Goal: Use online tool/utility: Utilize a website feature to perform a specific function

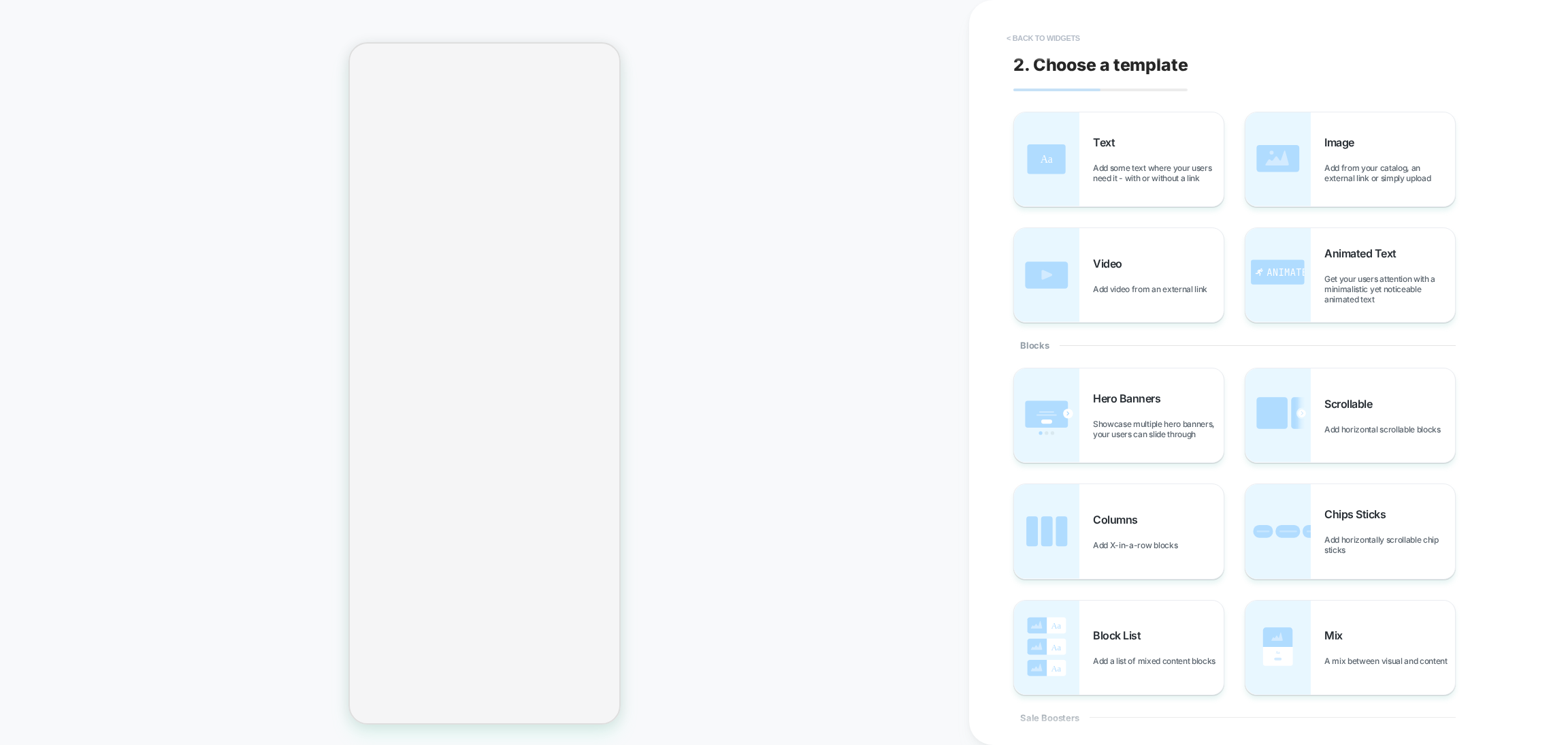
click at [1028, 38] on button "< Back to widgets" at bounding box center [1043, 38] width 87 height 22
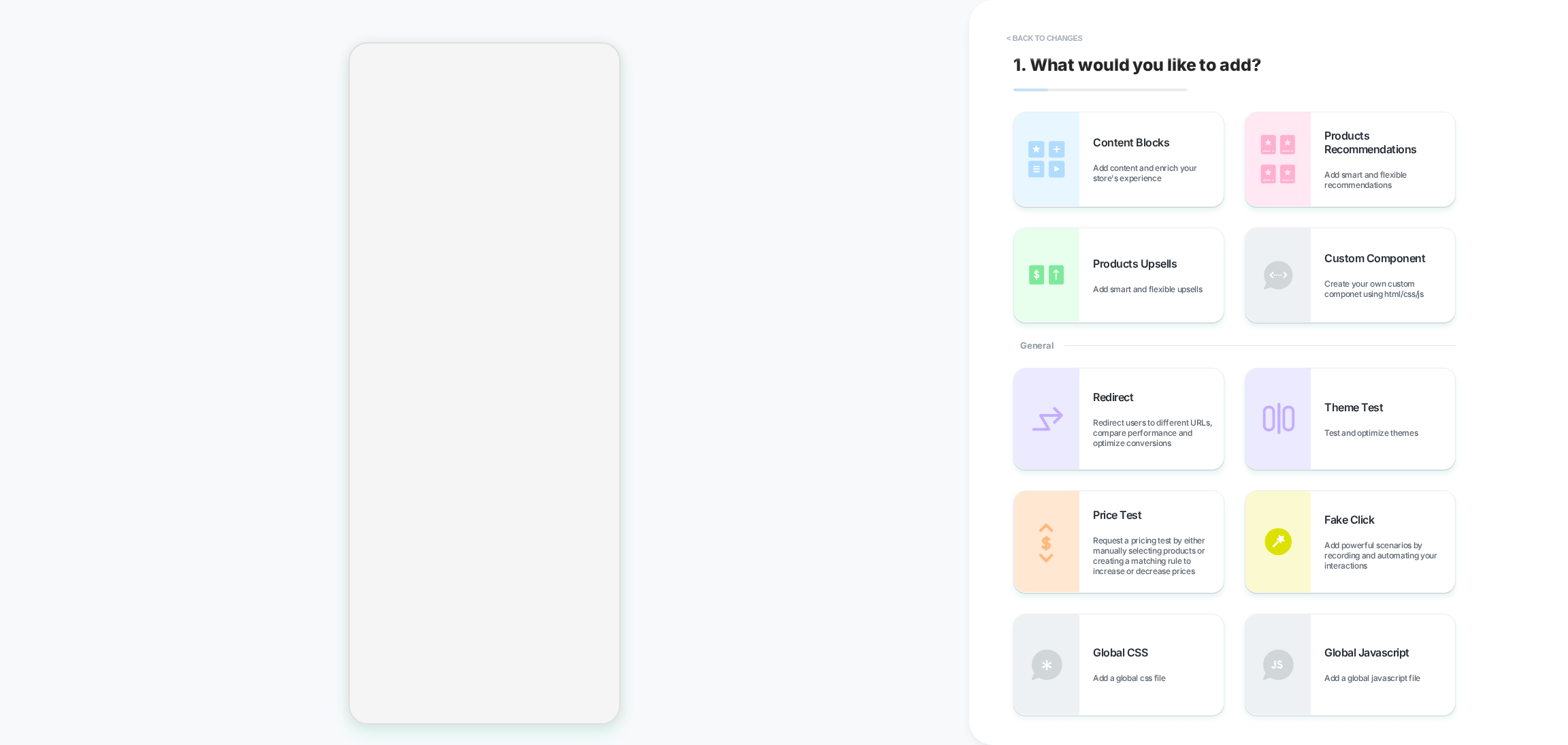
click at [1028, 38] on button "< Back to changes" at bounding box center [1045, 38] width 90 height 22
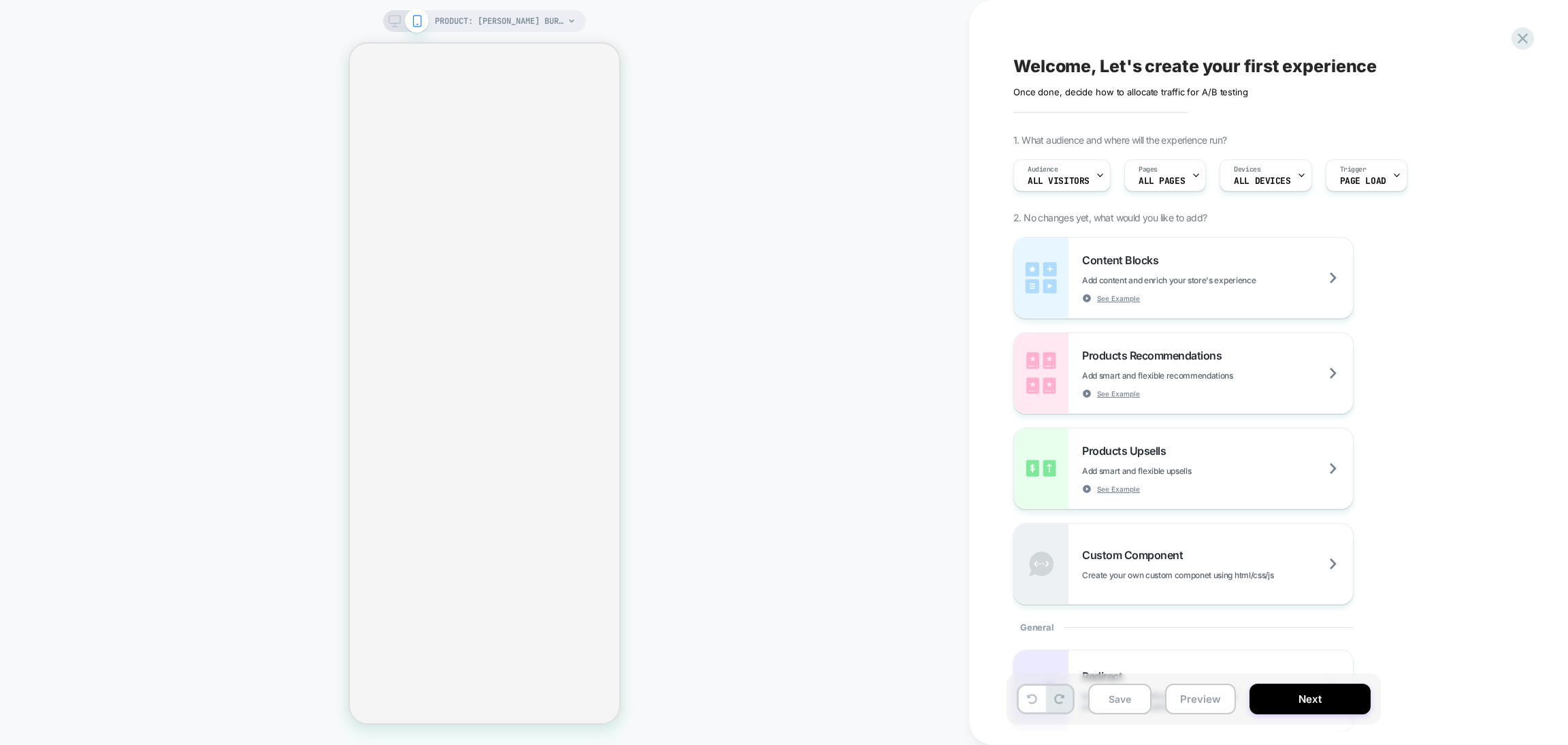
click at [774, 322] on div "PRODUCT: [PERSON_NAME] Burgundy Wine Washable Wool Fine Cut Pile Rug PRODUCT: […" at bounding box center [484, 372] width 970 height 718
click at [775, 99] on div "PRODUCT: [PERSON_NAME] Burgundy Wine Washable Wool Fine Cut Pile Rug PRODUCT: […" at bounding box center [484, 372] width 970 height 718
drag, startPoint x: 222, startPoint y: 357, endPoint x: 341, endPoint y: 320, distance: 124.6
click at [222, 356] on div "PRODUCT: [PERSON_NAME] Burgundy Wine Washable Wool Fine Cut Pile Rug PRODUCT: […" at bounding box center [484, 372] width 970 height 718
click at [663, 127] on div "PRODUCT: [PERSON_NAME] Burgundy Wine Washable Wool Fine Cut Pile Rug PRODUCT: […" at bounding box center [484, 372] width 970 height 718
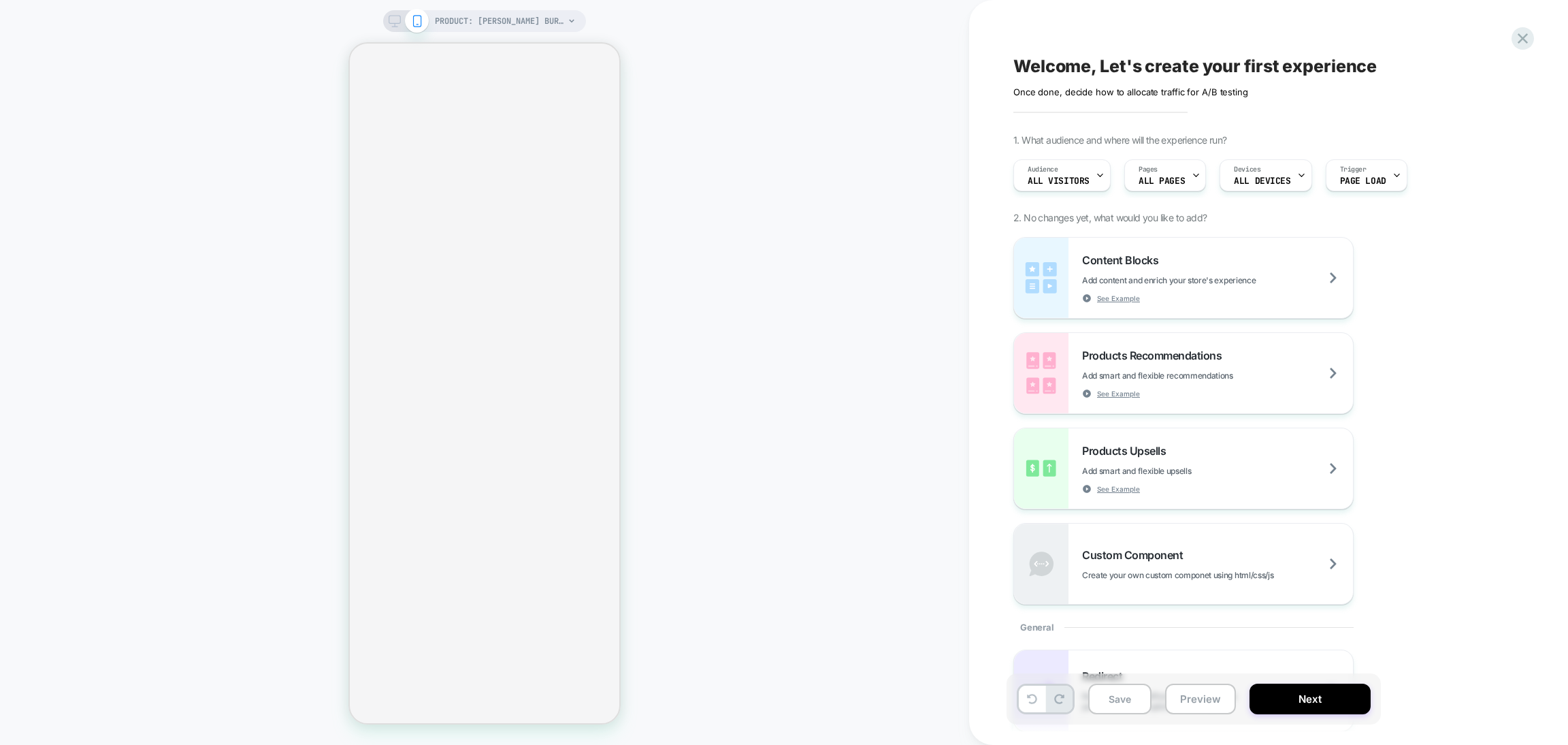
drag, startPoint x: 706, startPoint y: 330, endPoint x: 699, endPoint y: 339, distance: 11.4
click at [705, 330] on div "PRODUCT: [PERSON_NAME] Burgundy Wine Washable Wool Fine Cut Pile Rug PRODUCT: […" at bounding box center [484, 372] width 970 height 718
click at [248, 275] on div "PRODUCT: [PERSON_NAME] Burgundy Wine Washable Wool Fine Cut Pile Rug PRODUCT: […" at bounding box center [484, 372] width 970 height 718
click at [250, 266] on div "PRODUCT: [PERSON_NAME] Burgundy Wine Washable Wool Fine Cut Pile Rug PRODUCT: […" at bounding box center [484, 372] width 970 height 718
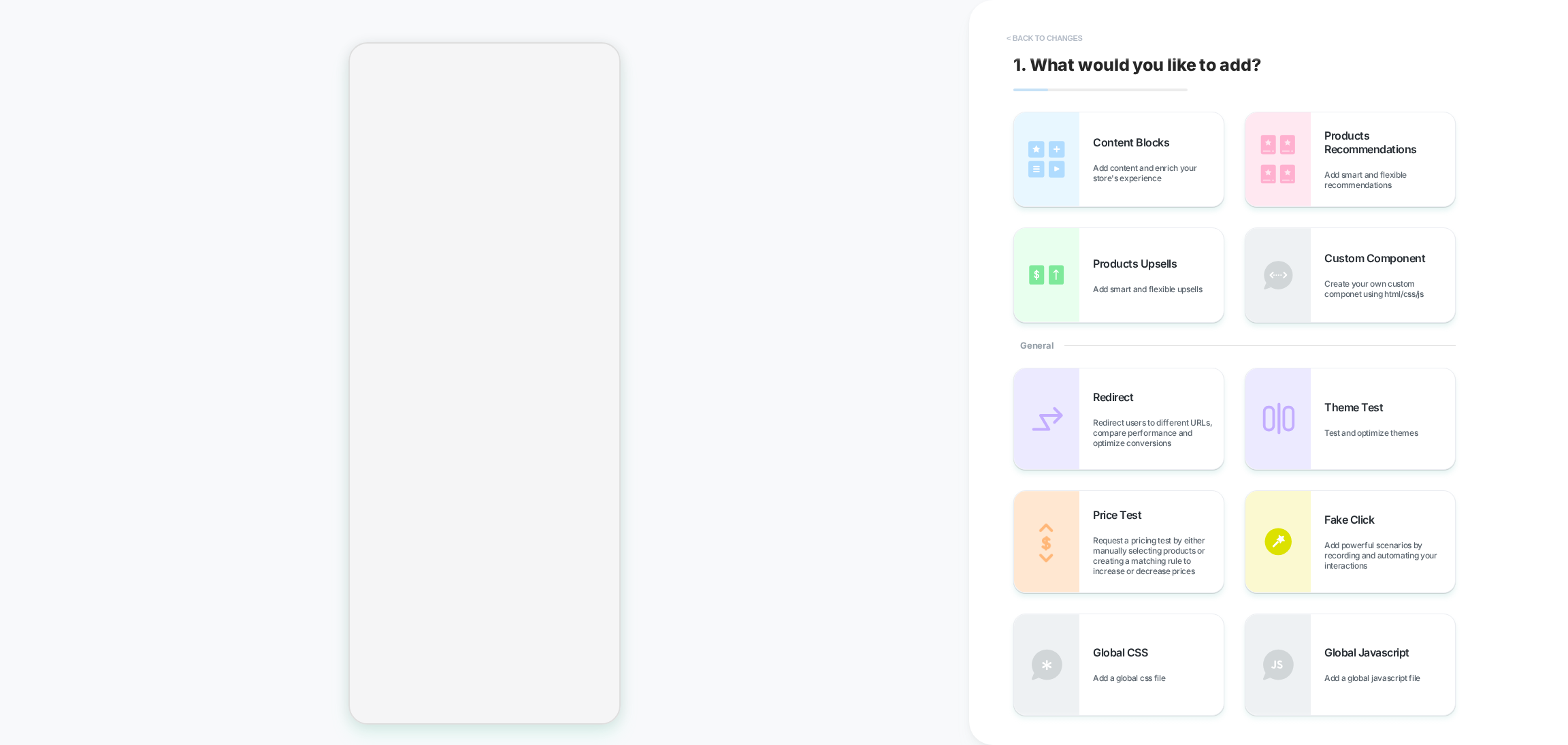
click at [1038, 37] on button "< Back to changes" at bounding box center [1045, 38] width 90 height 22
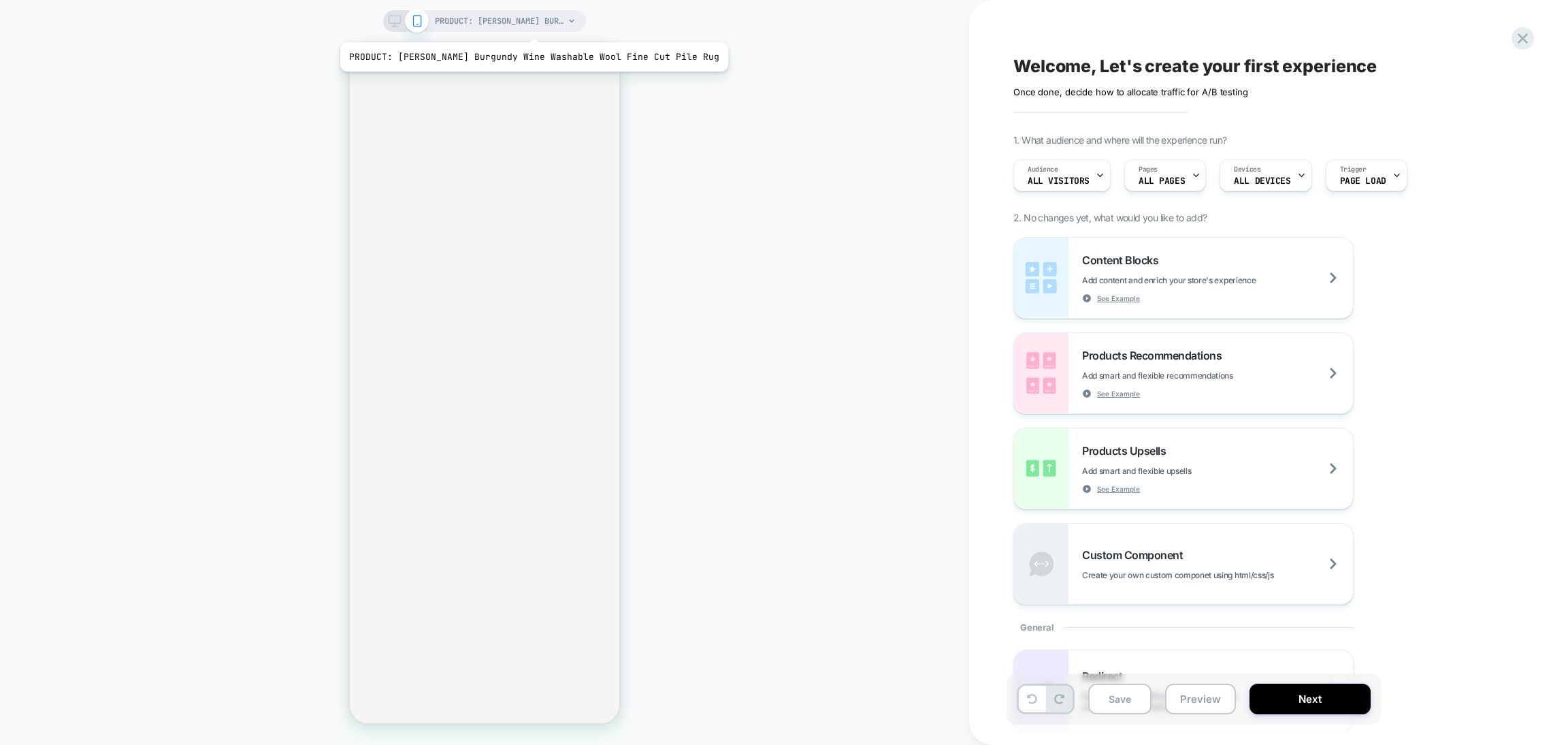
click at [510, 26] on span "PRODUCT: [PERSON_NAME] Burgundy Wine Washable Wool Fine Cut Pile Rug" at bounding box center [500, 21] width 130 height 22
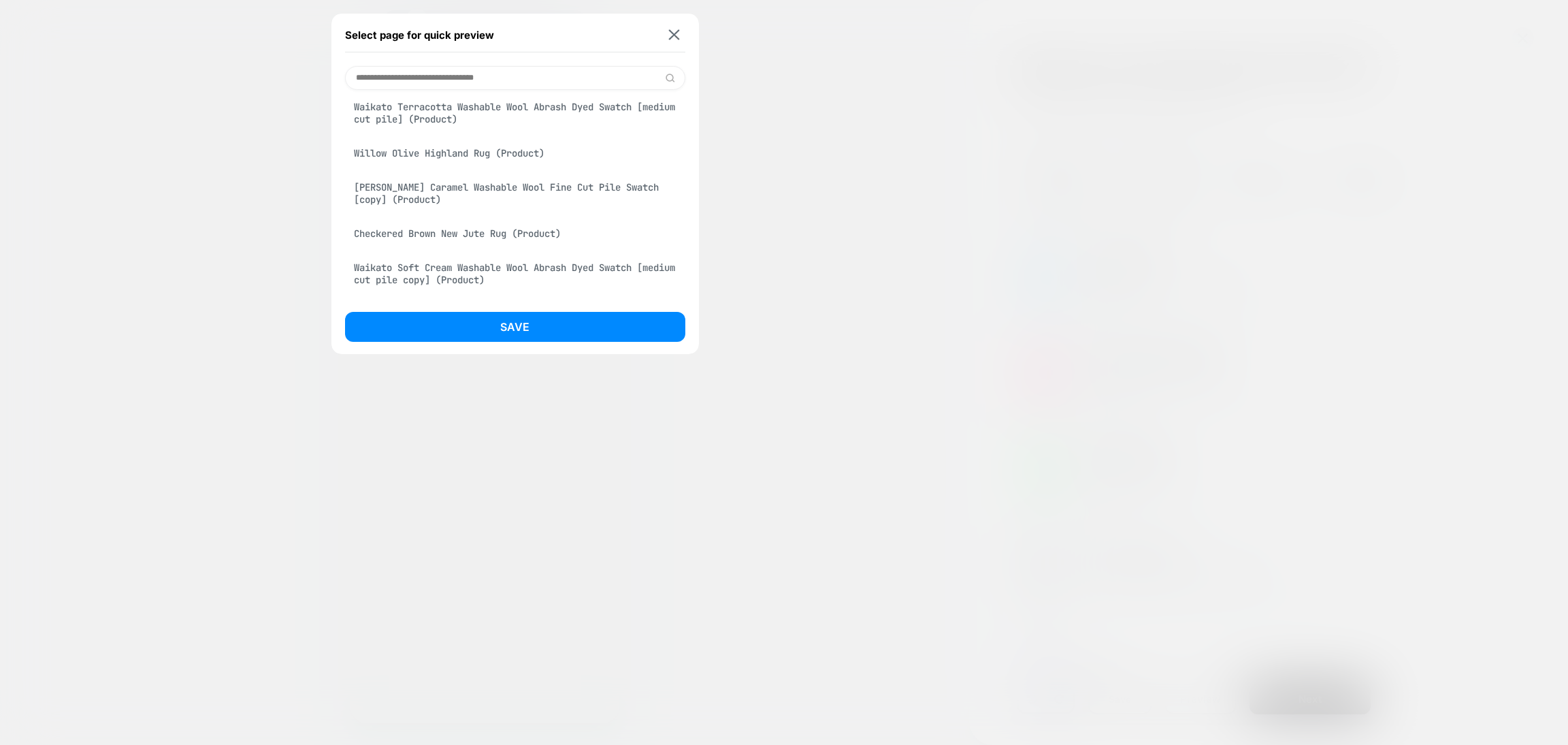
click at [456, 165] on div "Willow Olive Highland Rug (Product)" at bounding box center [515, 152] width 340 height 26
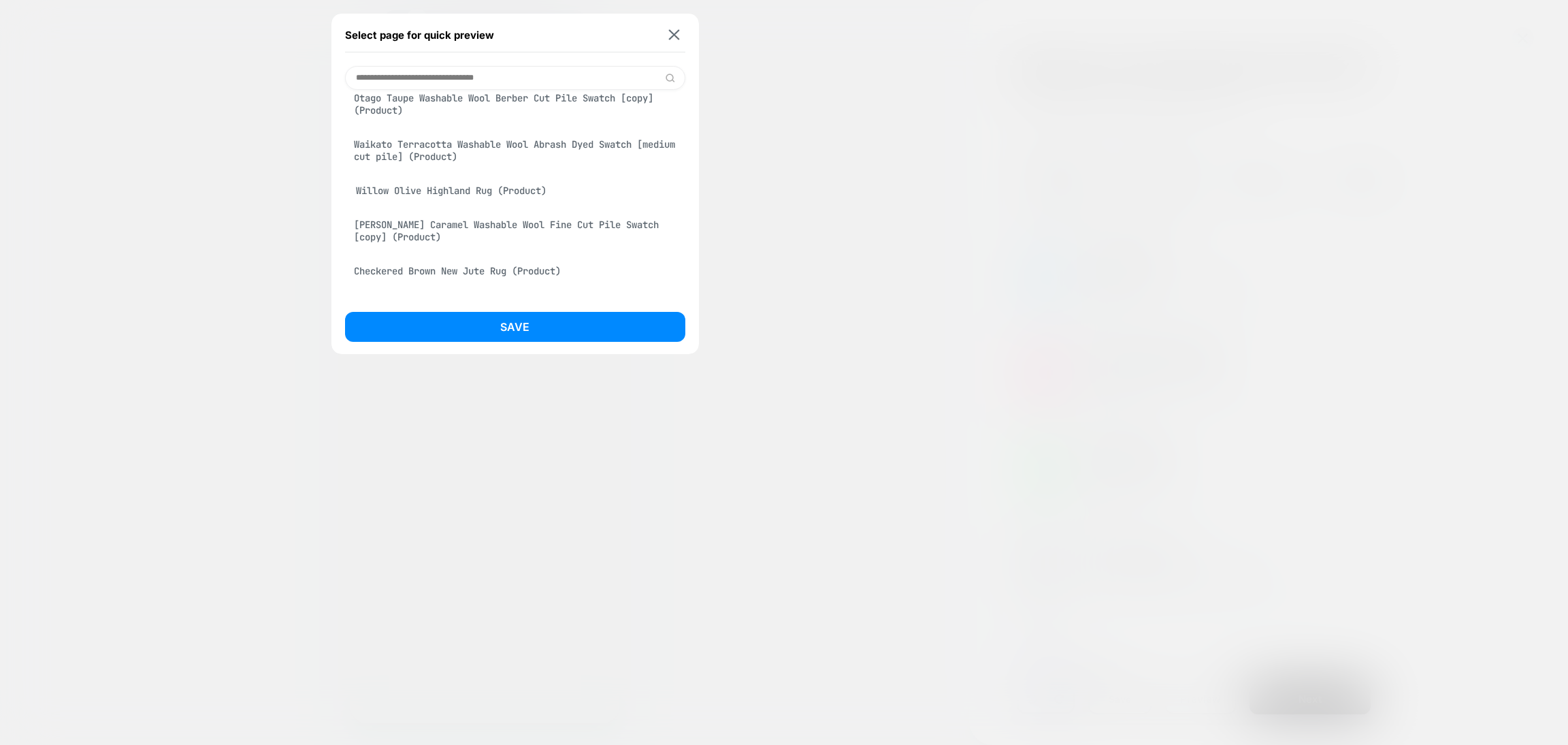
scroll to position [650, 0]
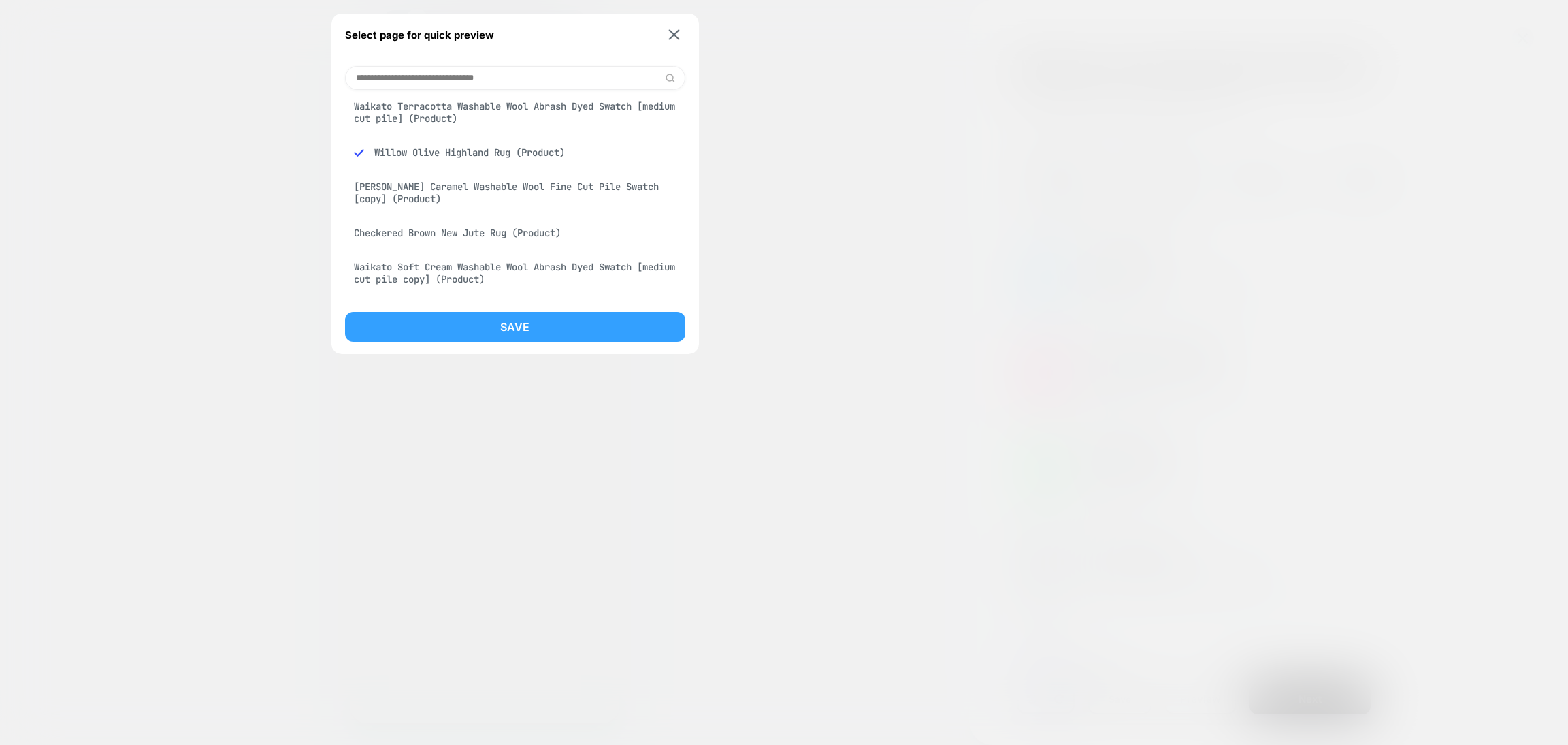
click at [478, 327] on button "Save" at bounding box center [515, 326] width 340 height 30
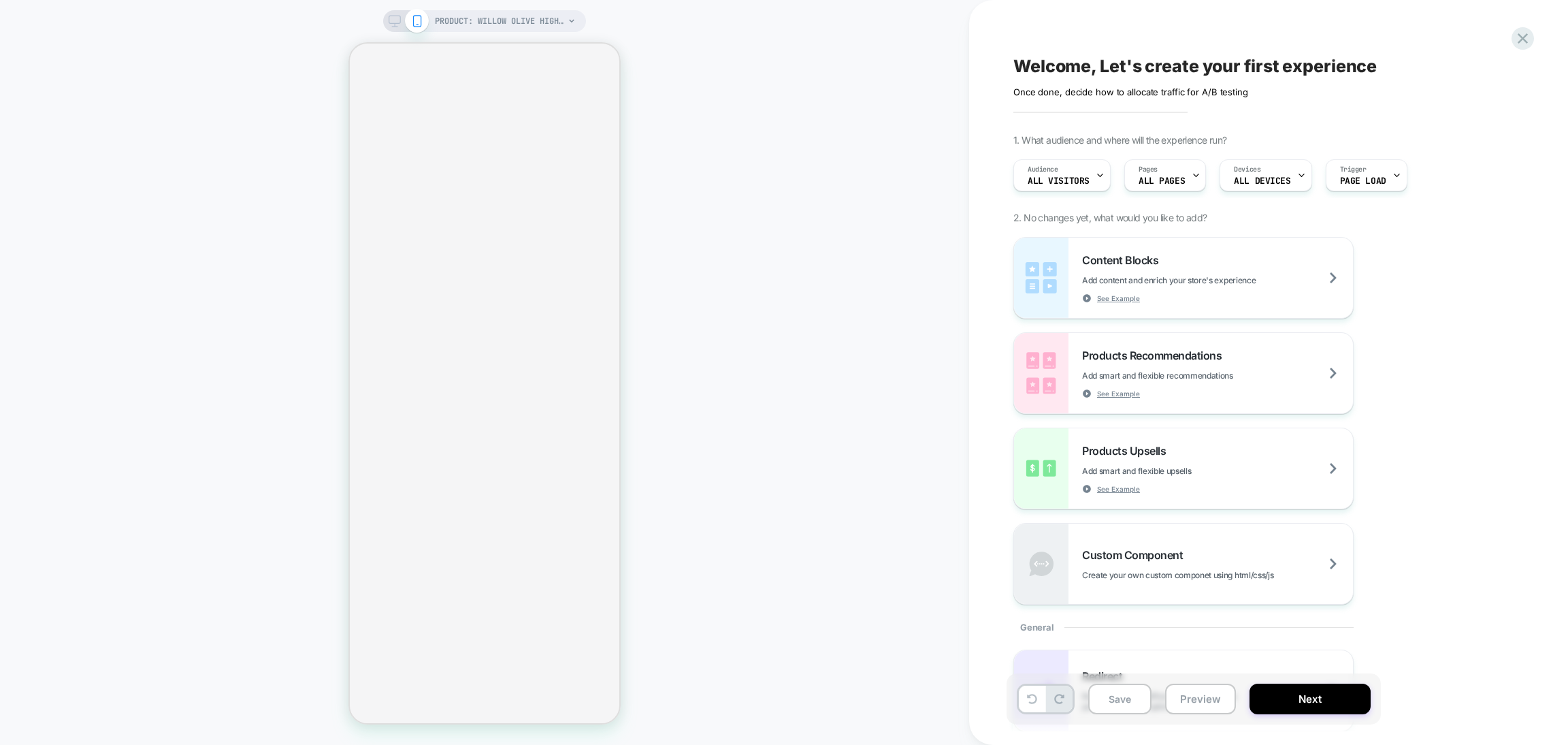
click at [710, 135] on div "PRODUCT: Willow Olive Highland Rug PRODUCT: Willow Olive Highland Rug" at bounding box center [484, 372] width 970 height 718
click at [492, 16] on span "PRODUCT: Willow Olive Highland Rug" at bounding box center [500, 21] width 130 height 22
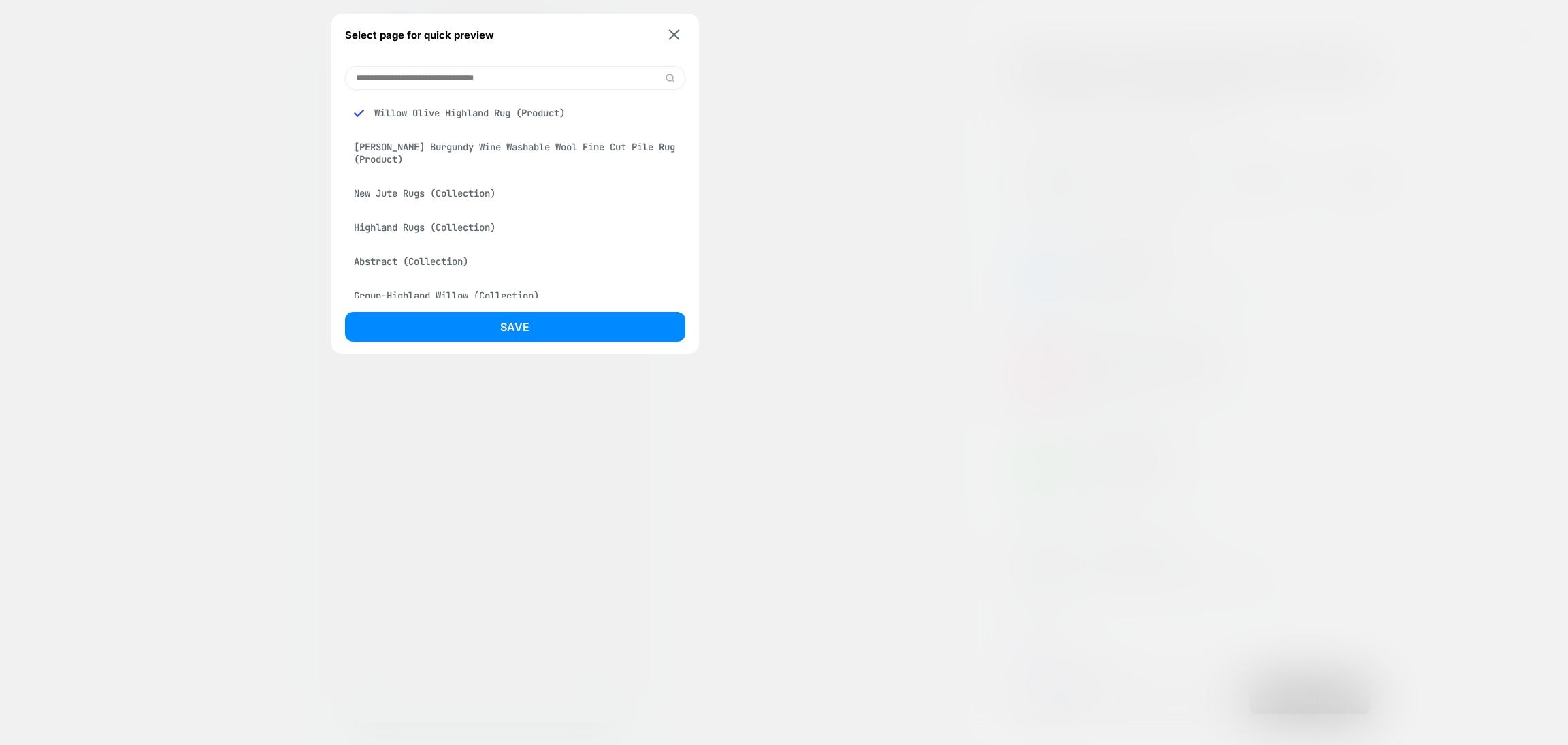
click at [445, 77] on input at bounding box center [515, 78] width 340 height 24
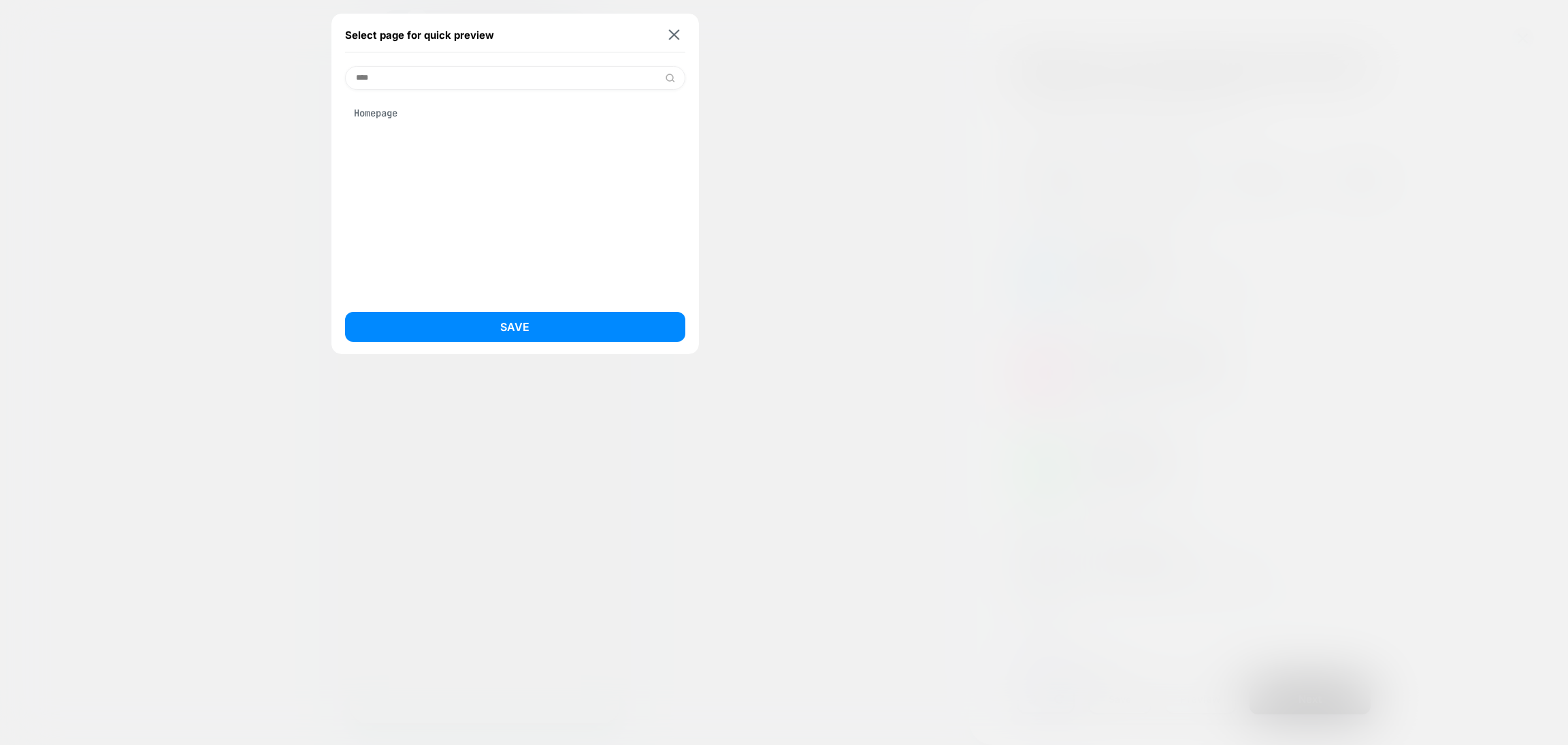
type input "****"
click at [422, 131] on div "Homepage" at bounding box center [515, 194] width 340 height 208
click at [415, 110] on div "Homepage" at bounding box center [515, 113] width 340 height 26
click at [507, 331] on button "Save" at bounding box center [515, 326] width 340 height 30
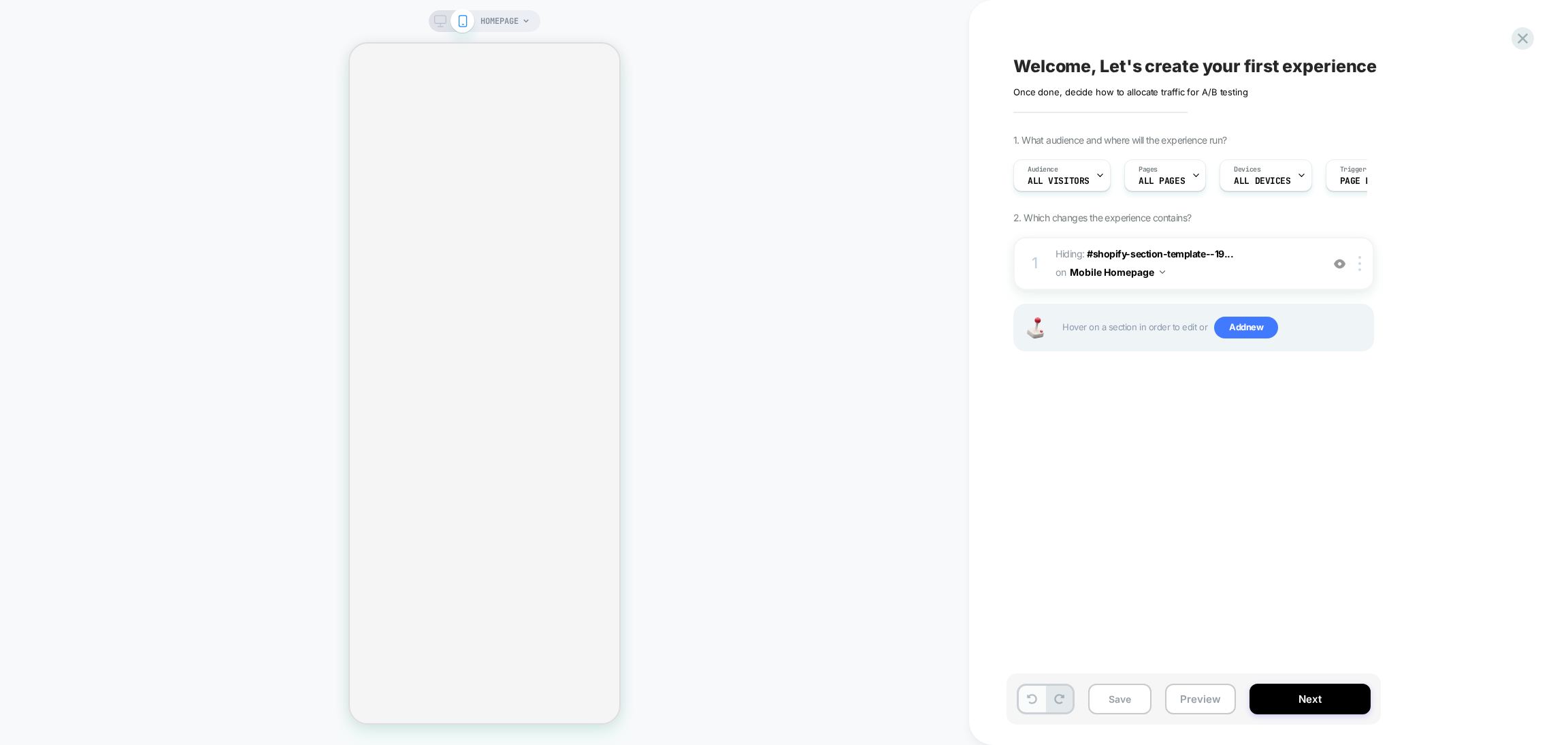
click at [1031, 698] on icon at bounding box center [1032, 699] width 10 height 10
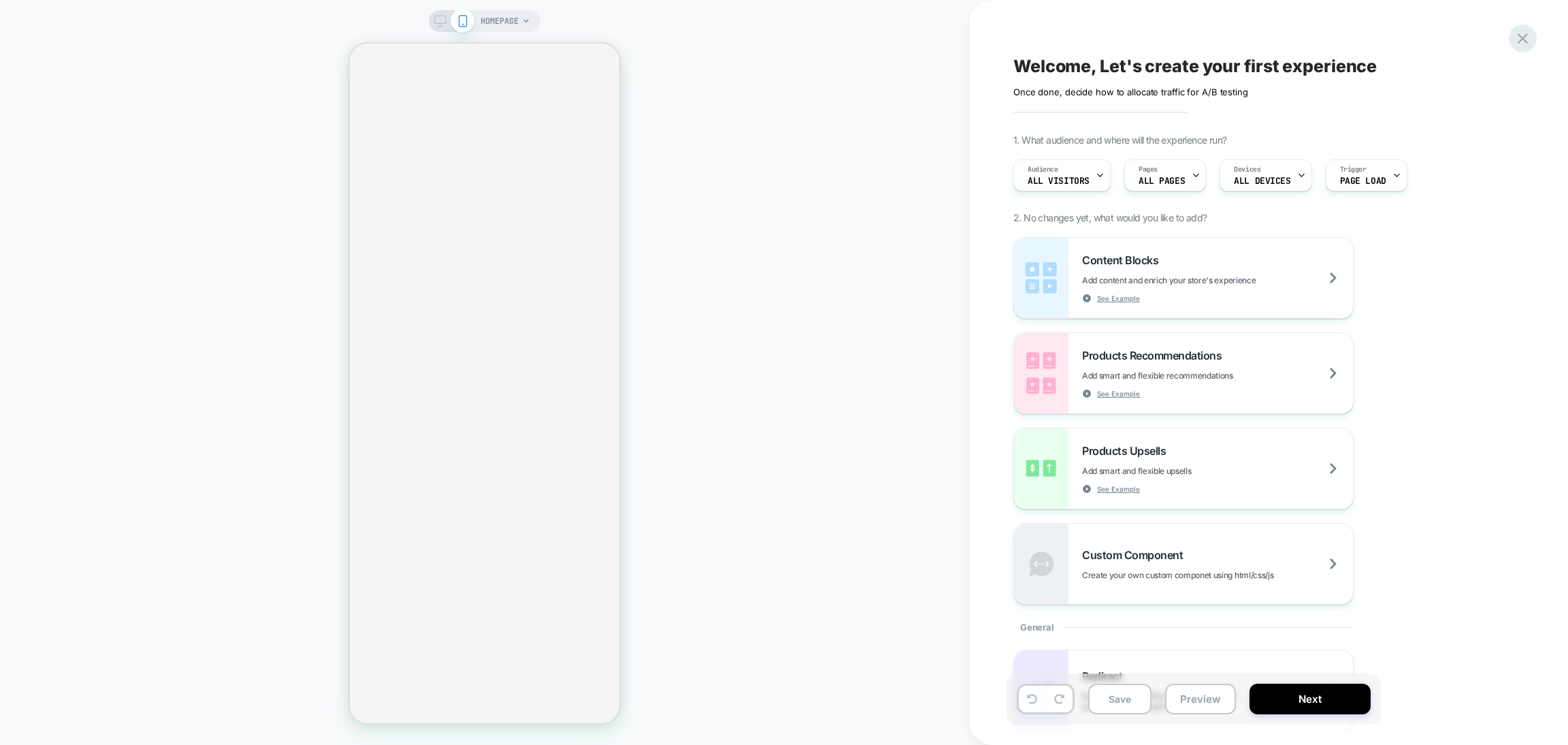
click at [1524, 33] on icon at bounding box center [1522, 38] width 18 height 18
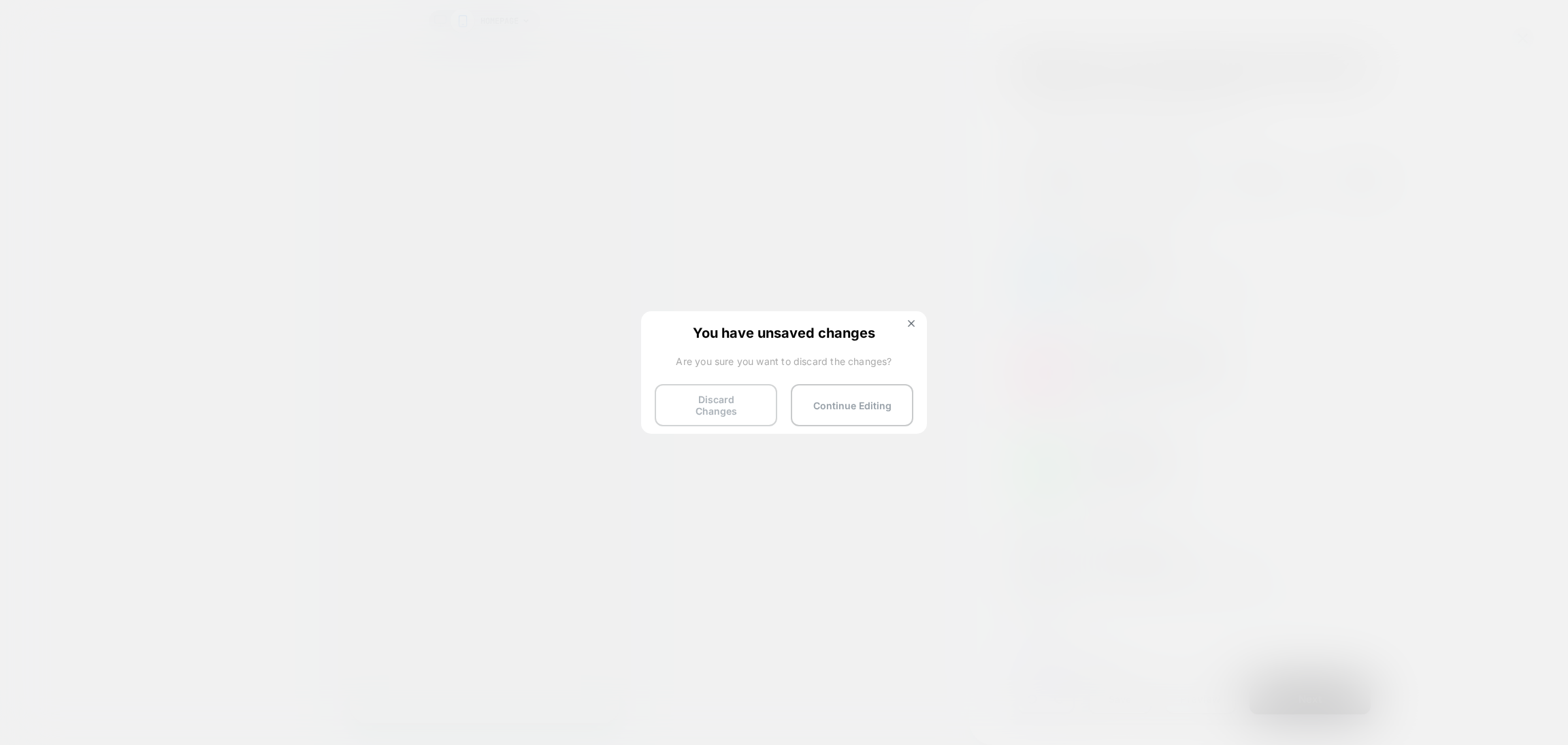
click at [714, 405] on button "Discard Changes" at bounding box center [716, 404] width 122 height 42
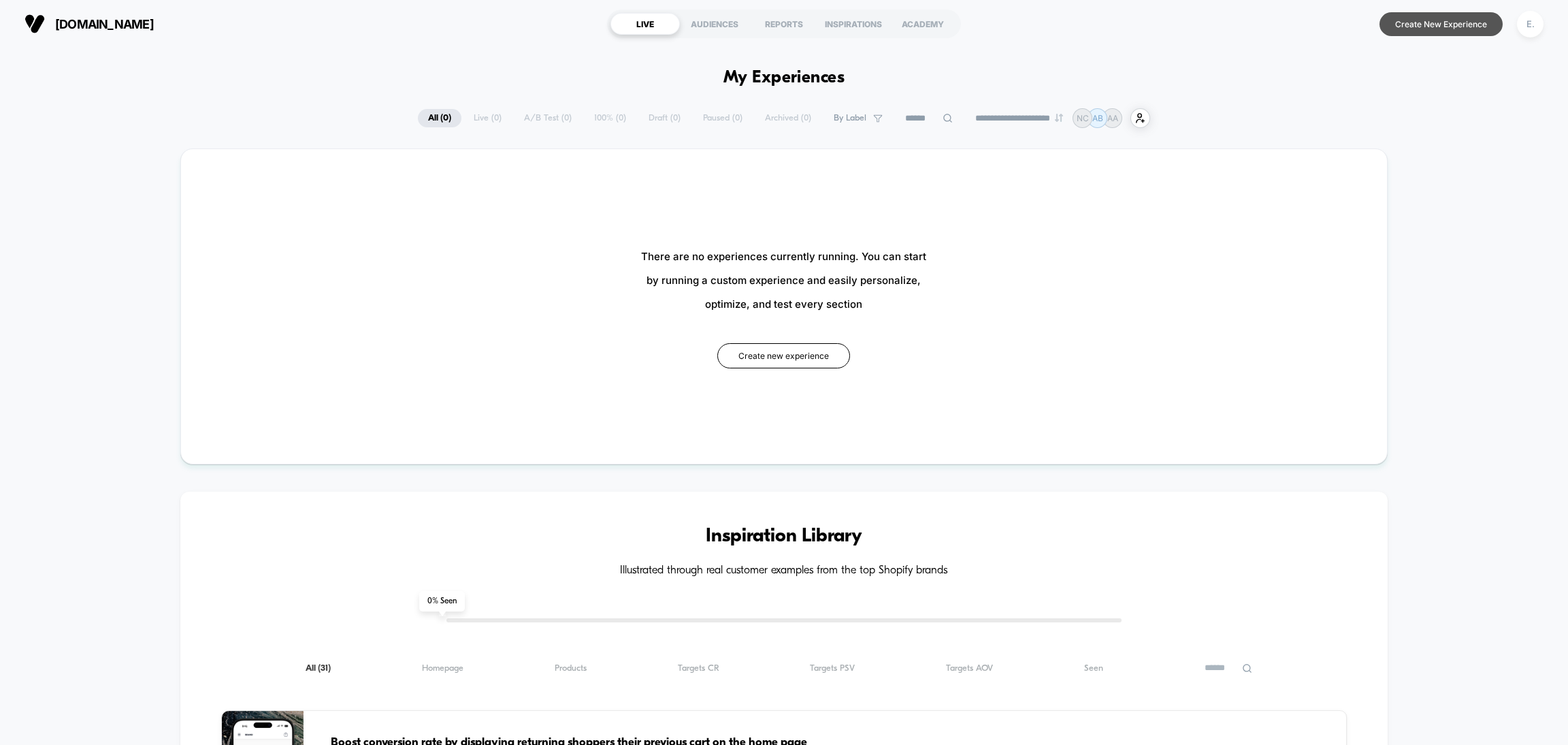
type input "***"
click at [1419, 29] on button "Create New Experience" at bounding box center [1441, 24] width 123 height 24
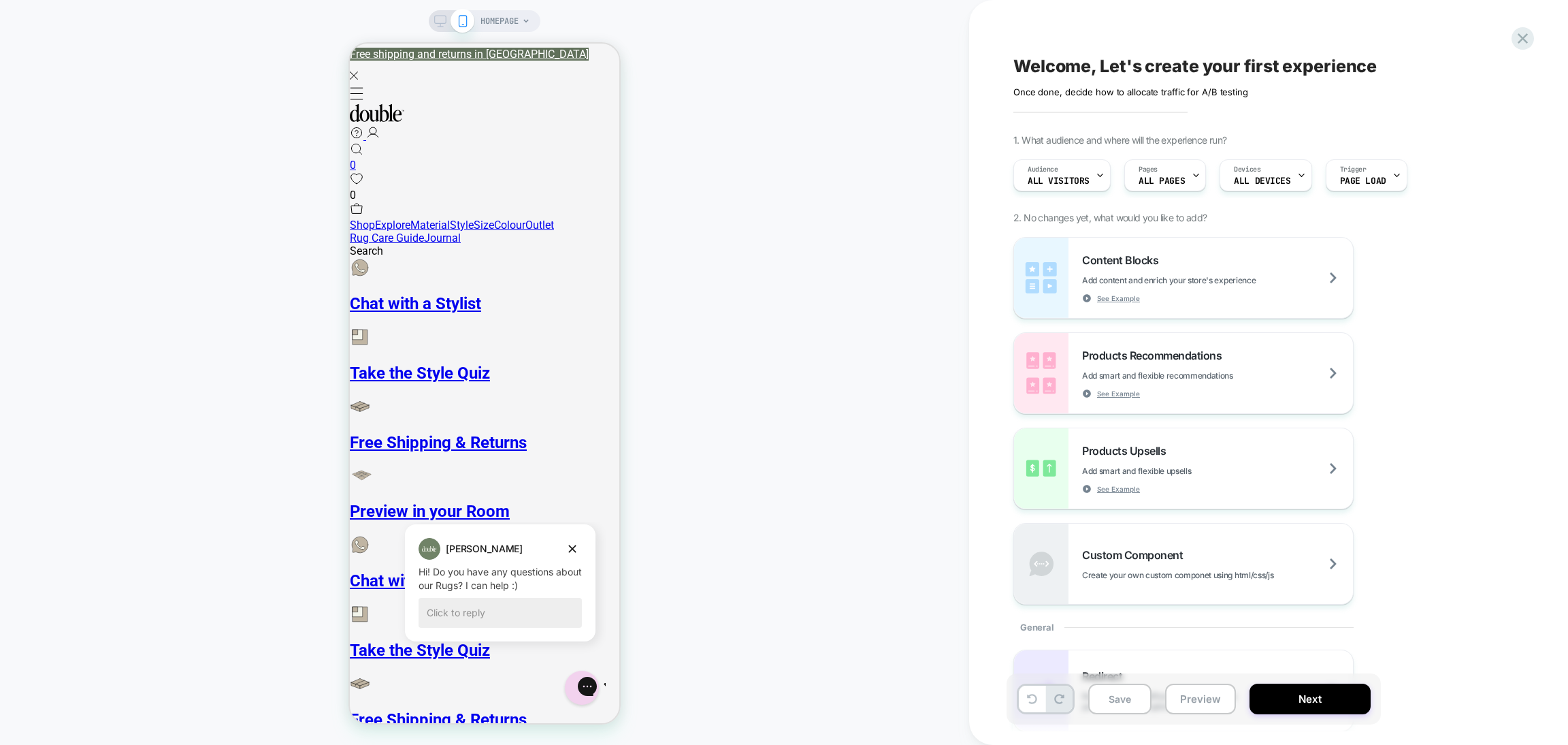
click at [487, 23] on span "HOMEPAGE" at bounding box center [500, 21] width 38 height 22
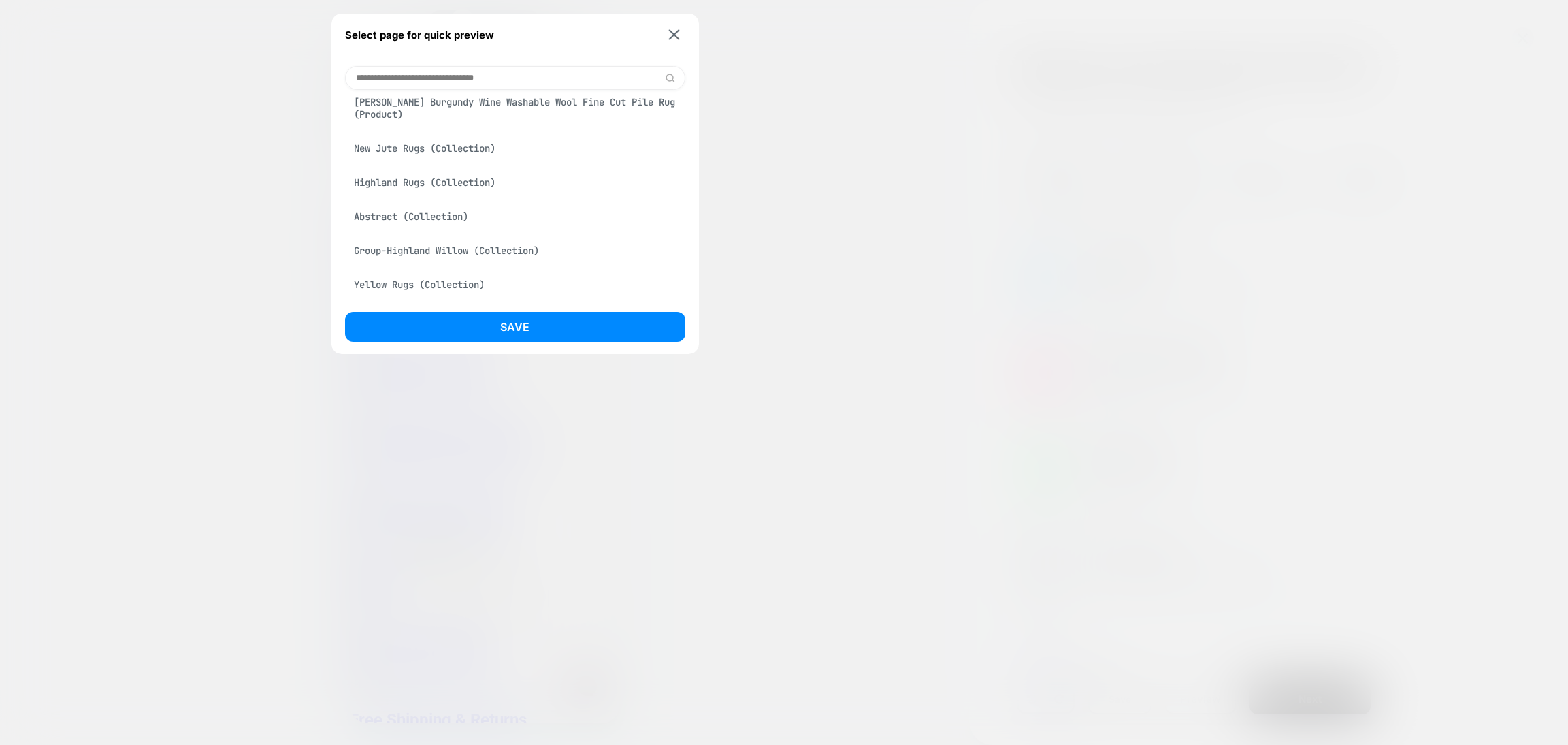
scroll to position [510, 0]
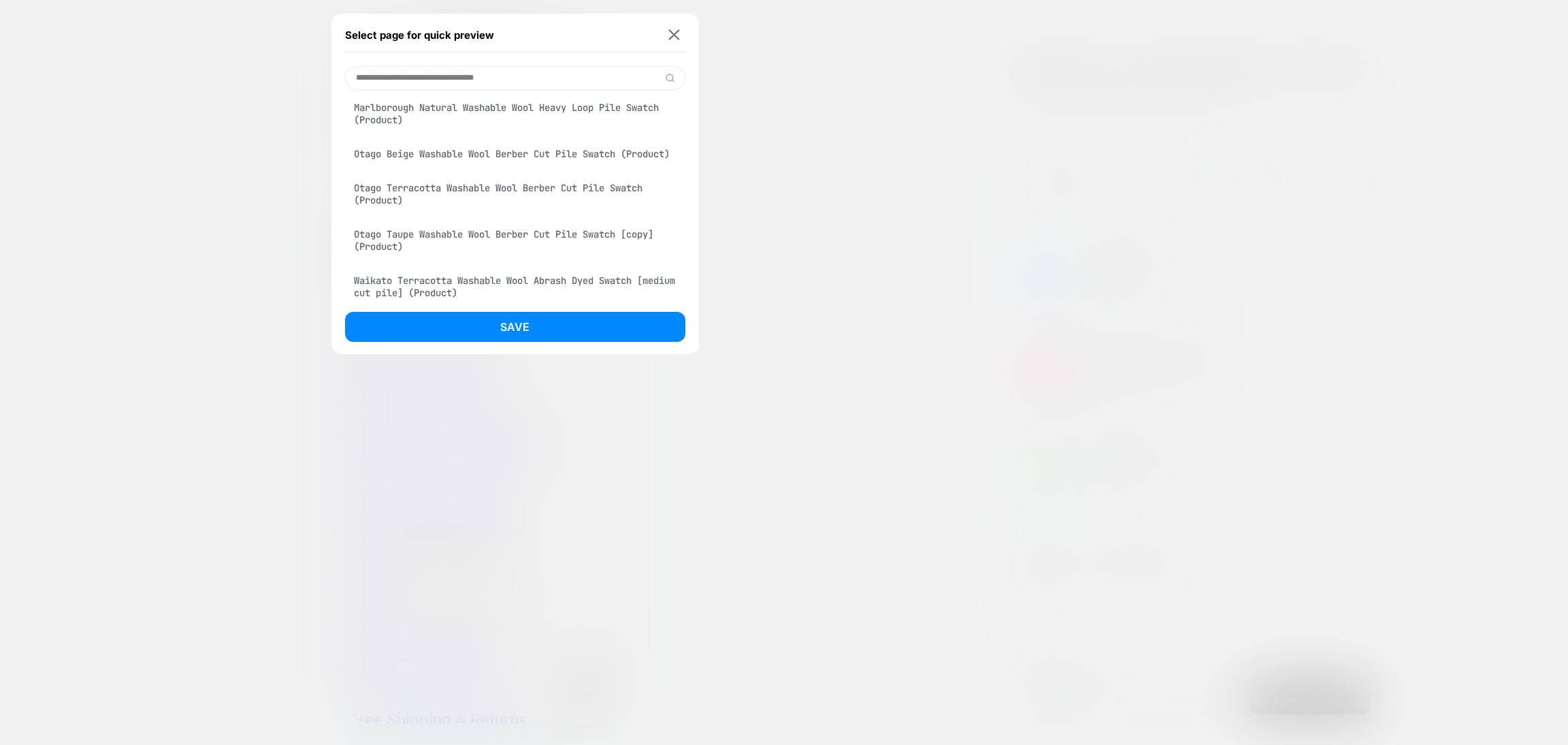
click at [464, 200] on div "Otago Terracotta Washable Wool Berber Cut Pile Swatch (Product)" at bounding box center [515, 194] width 340 height 38
click at [477, 323] on button "Save" at bounding box center [515, 326] width 340 height 30
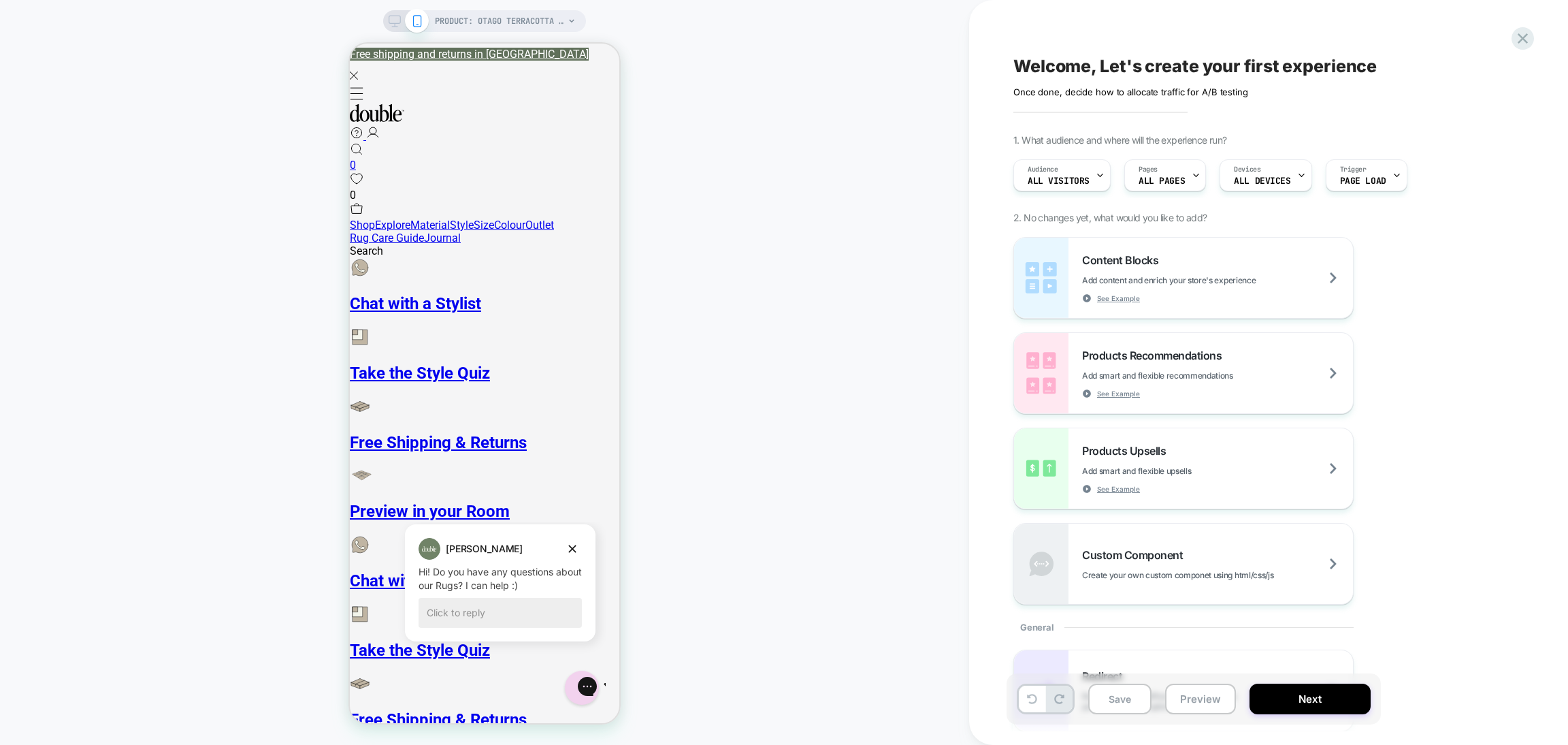
click at [498, 22] on span "PRODUCT: Otago Terracotta Washable Wool Berber Cut Pile Swatch" at bounding box center [500, 21] width 130 height 22
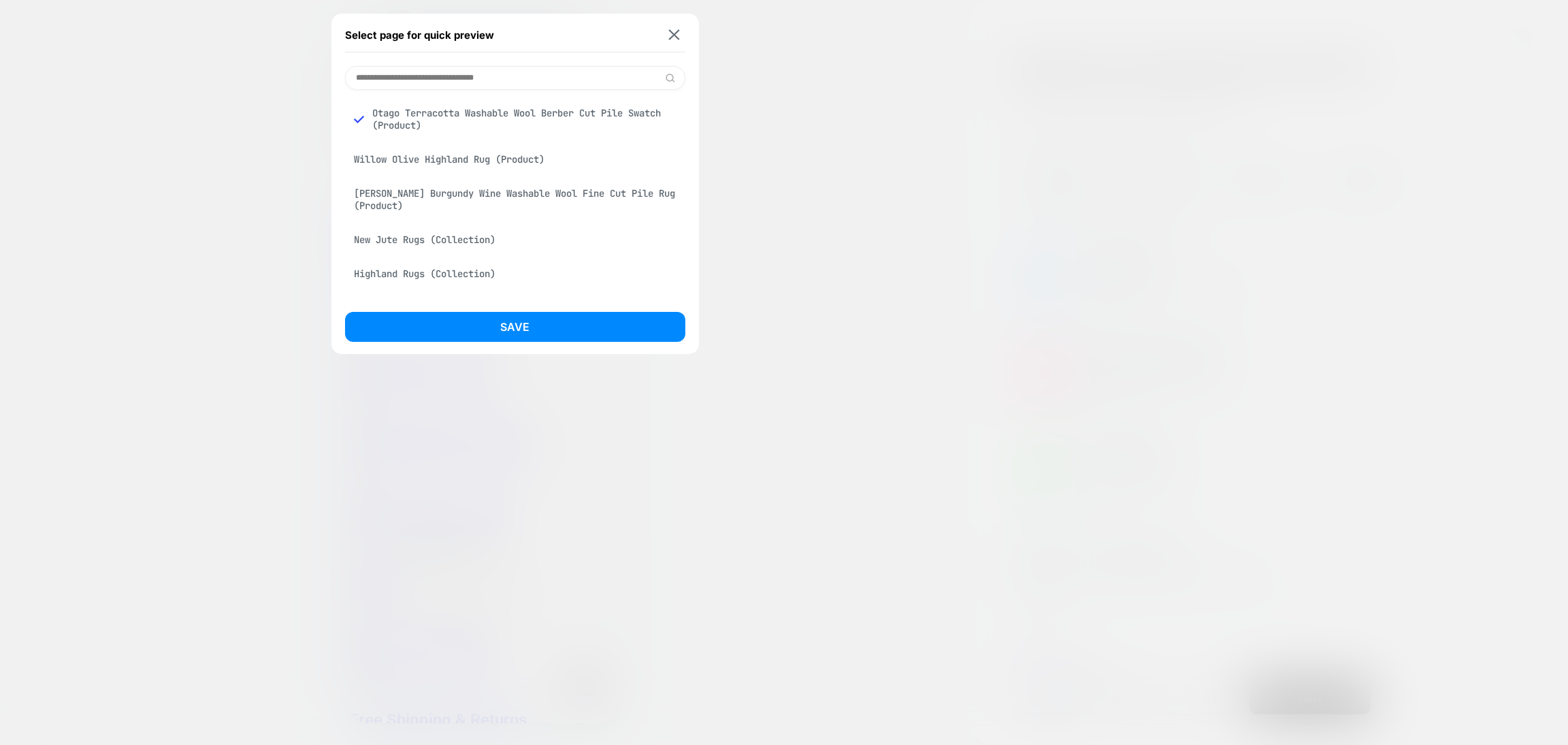
click at [439, 66] on input at bounding box center [515, 78] width 340 height 24
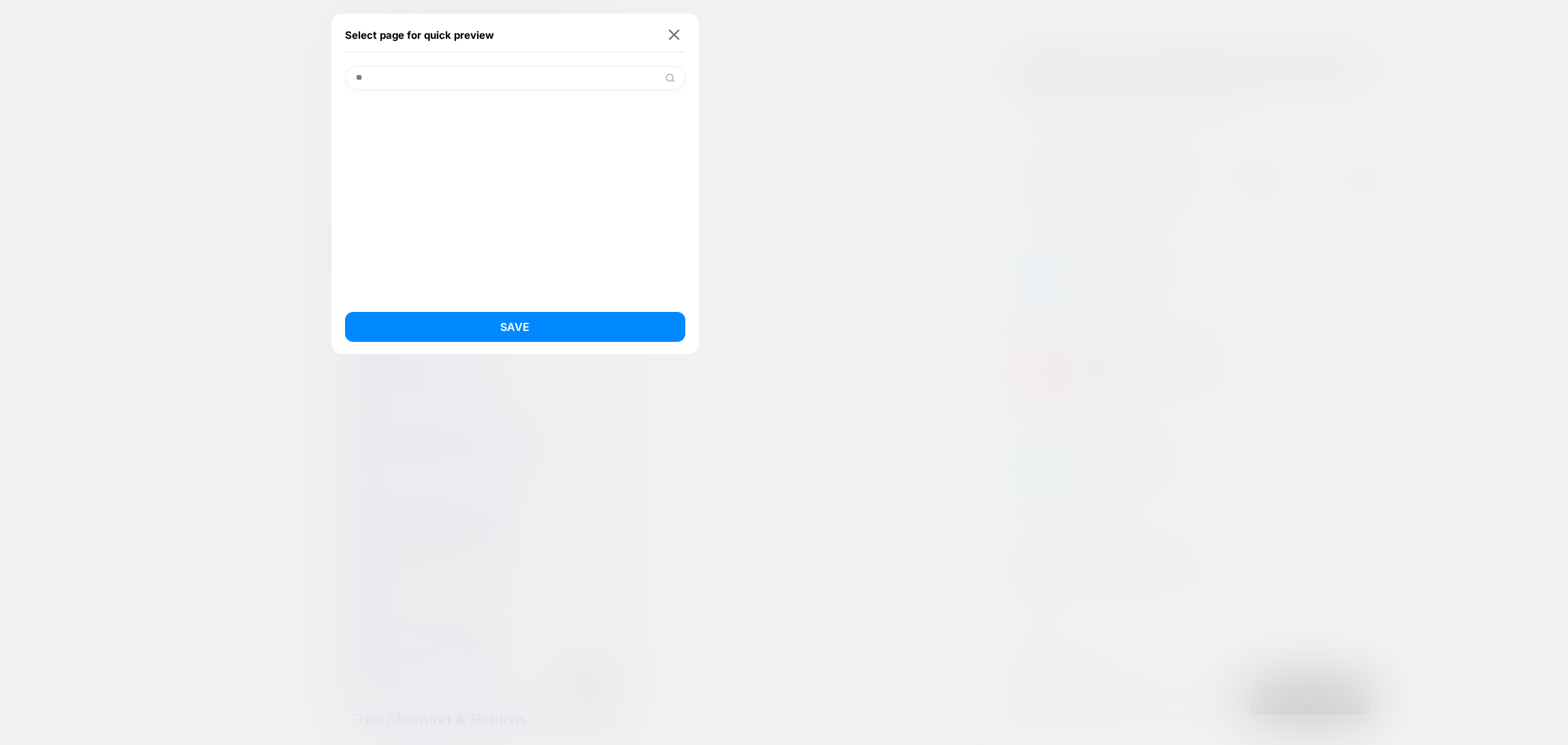
type input "*"
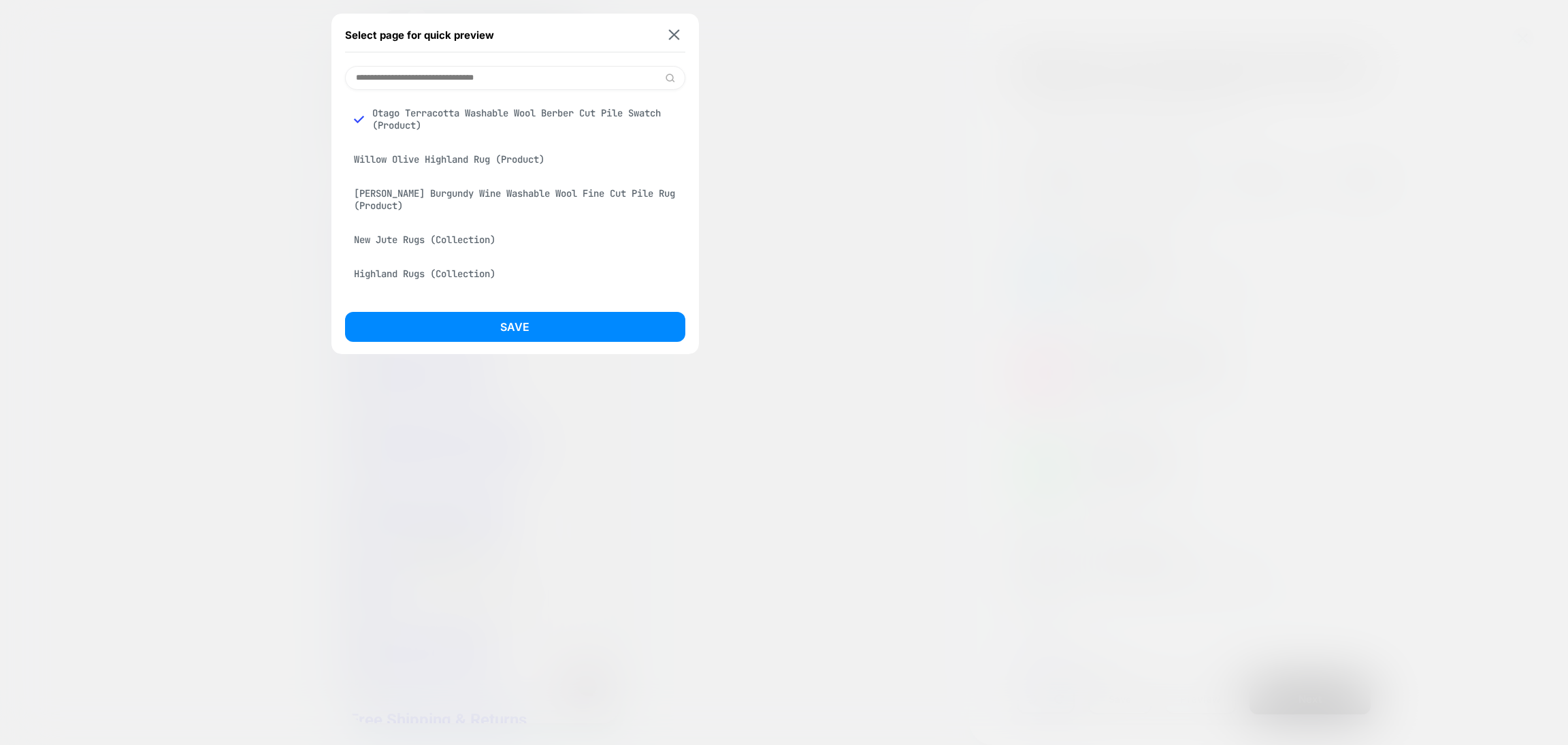
click at [512, 234] on div "New Jute Rugs (Collection)" at bounding box center [515, 239] width 340 height 26
click at [514, 311] on div "Select page for quick preview Otago Terracotta Washable Wool Berber Cut Pile Sw…" at bounding box center [515, 183] width 367 height 340
click at [515, 324] on button "Save" at bounding box center [515, 326] width 340 height 30
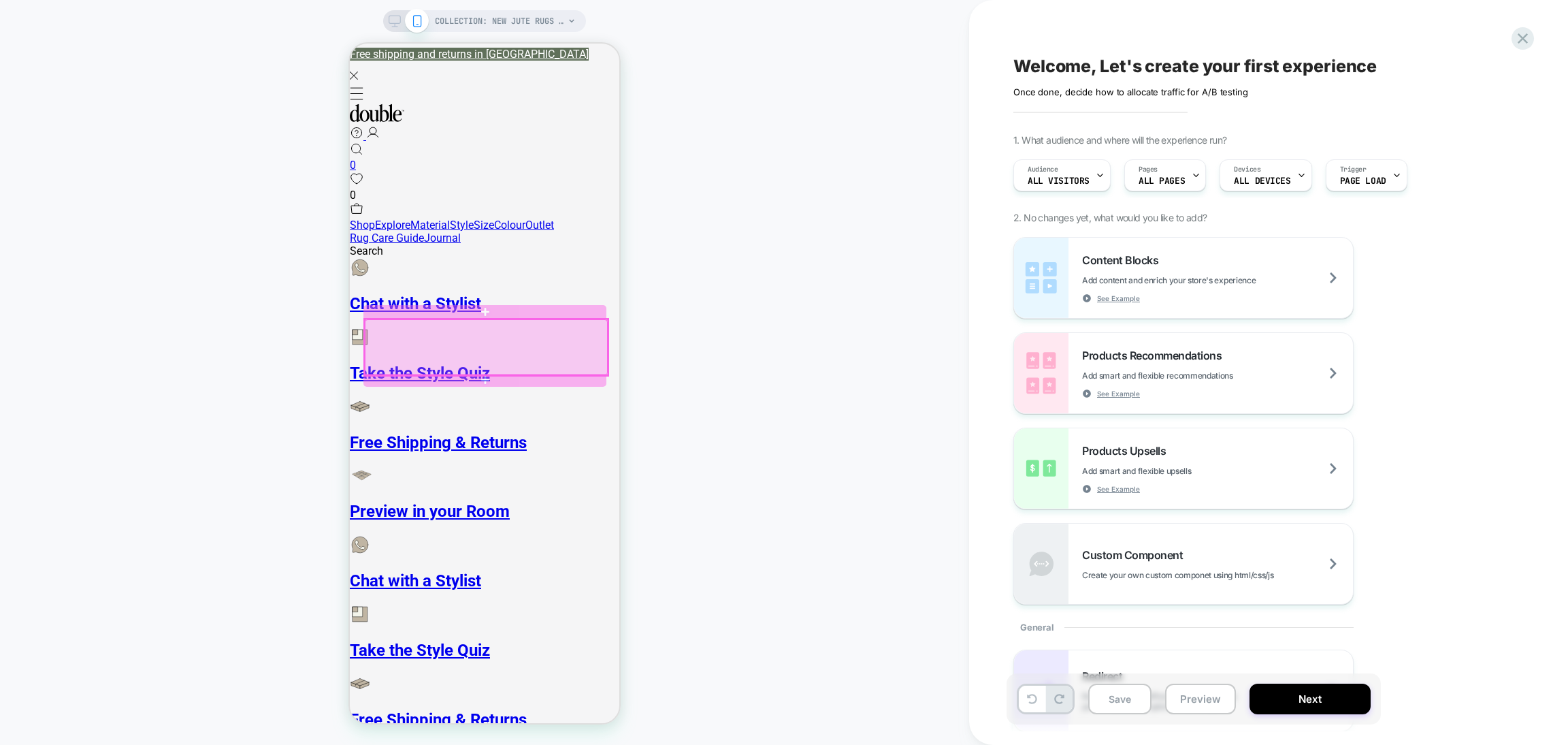
scroll to position [0, 0]
click at [507, 340] on div at bounding box center [487, 347] width 243 height 57
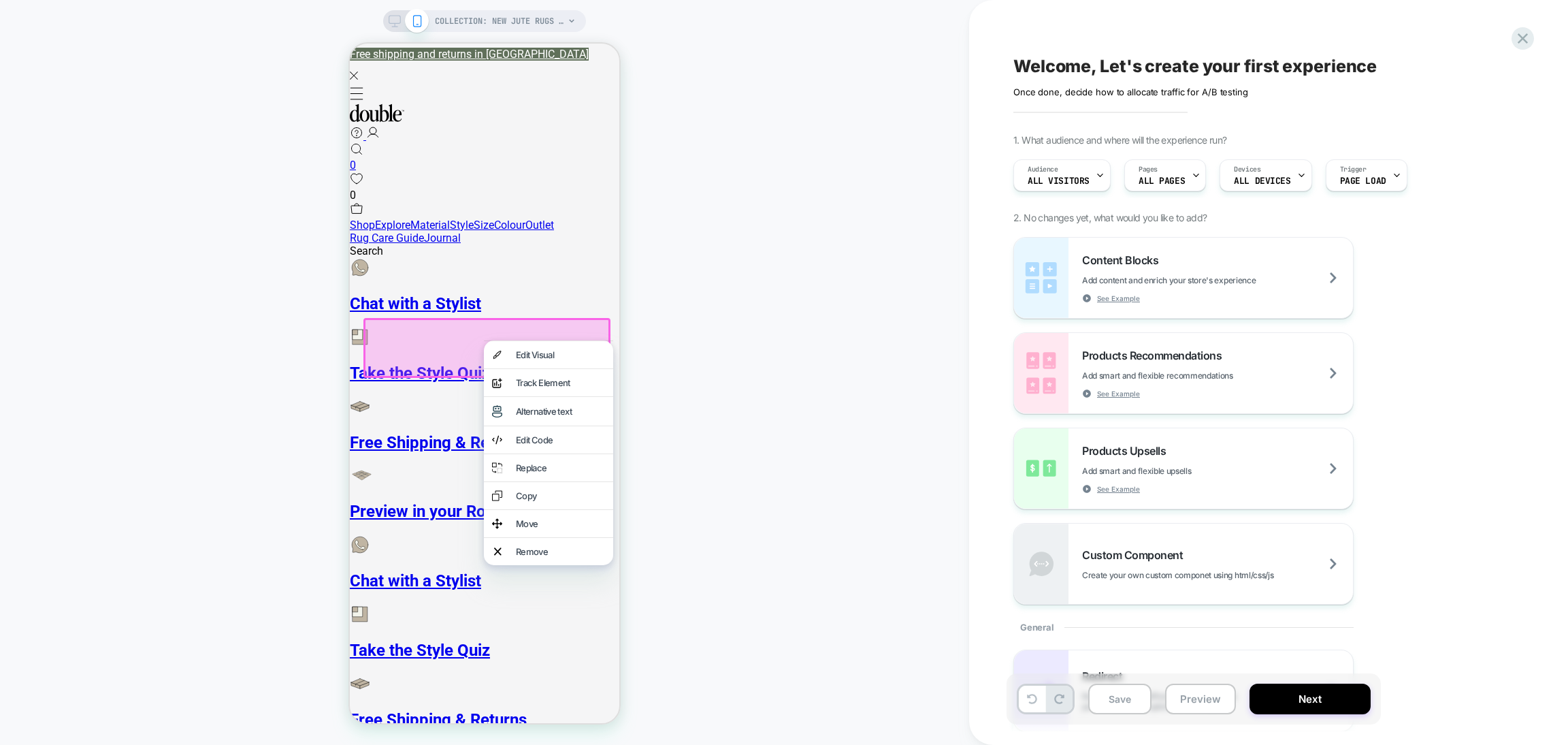
click at [523, 557] on div "Remove" at bounding box center [560, 551] width 89 height 11
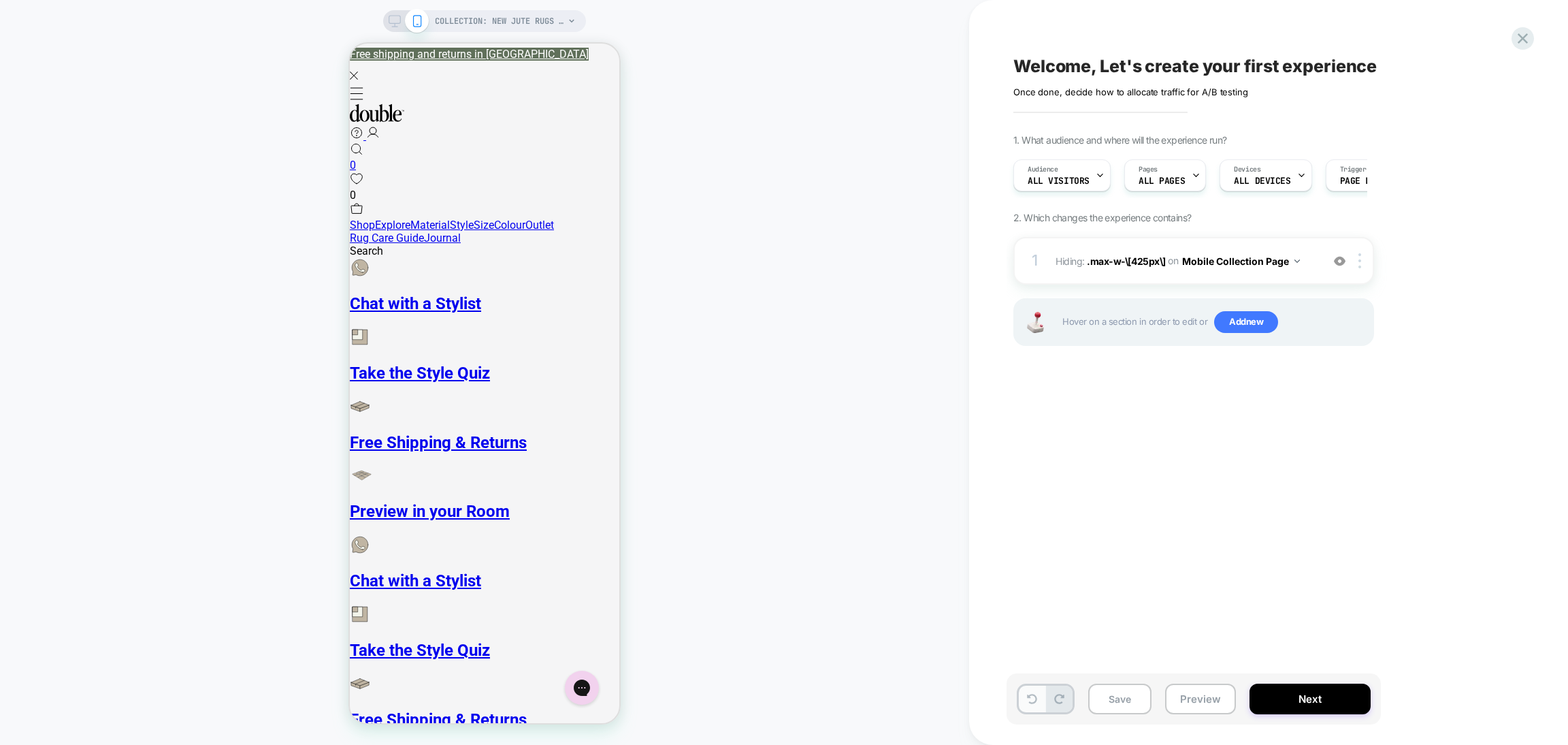
click at [1027, 699] on icon at bounding box center [1032, 699] width 10 height 10
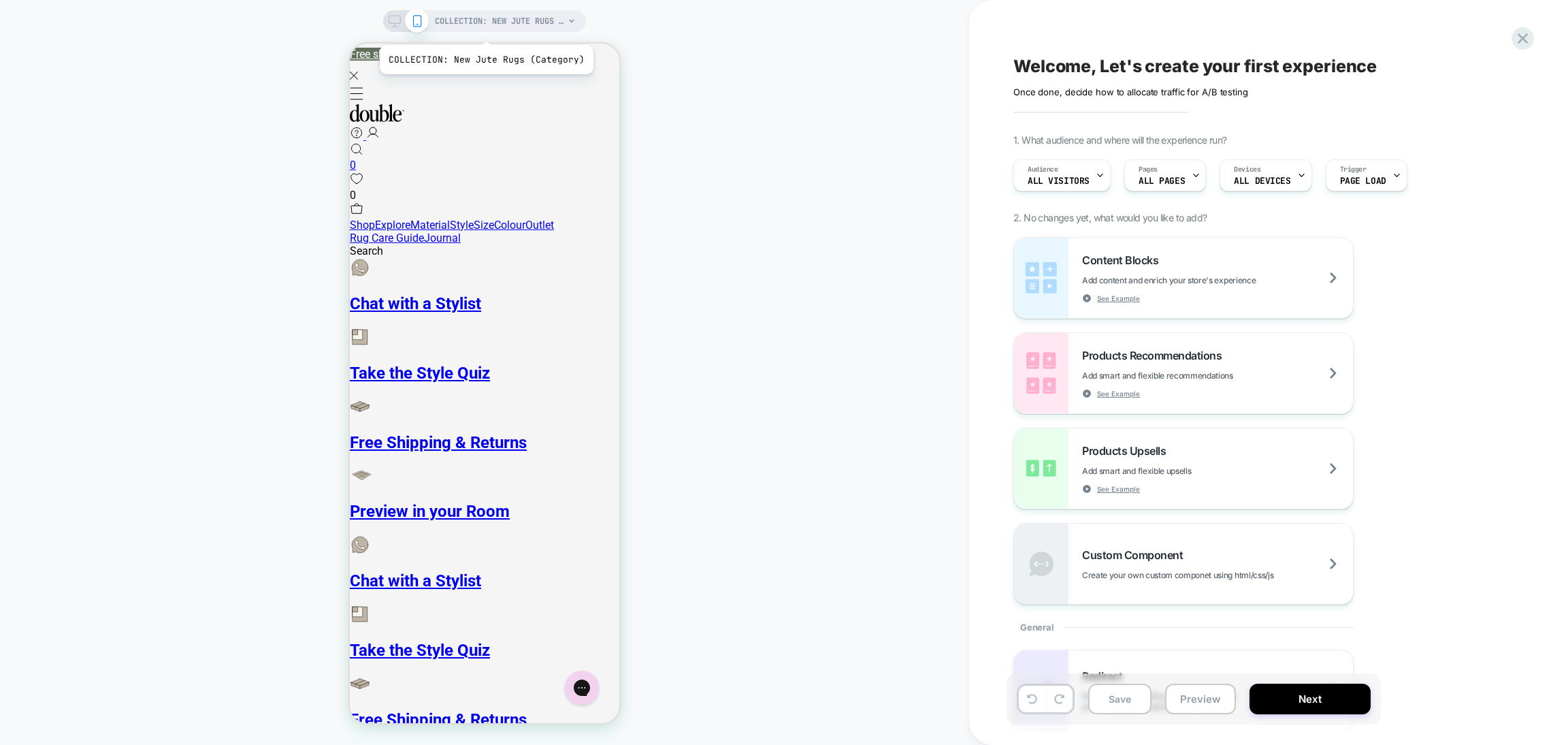
click at [484, 28] on span "COLLECTION: New Jute Rugs (Category)" at bounding box center [500, 21] width 130 height 22
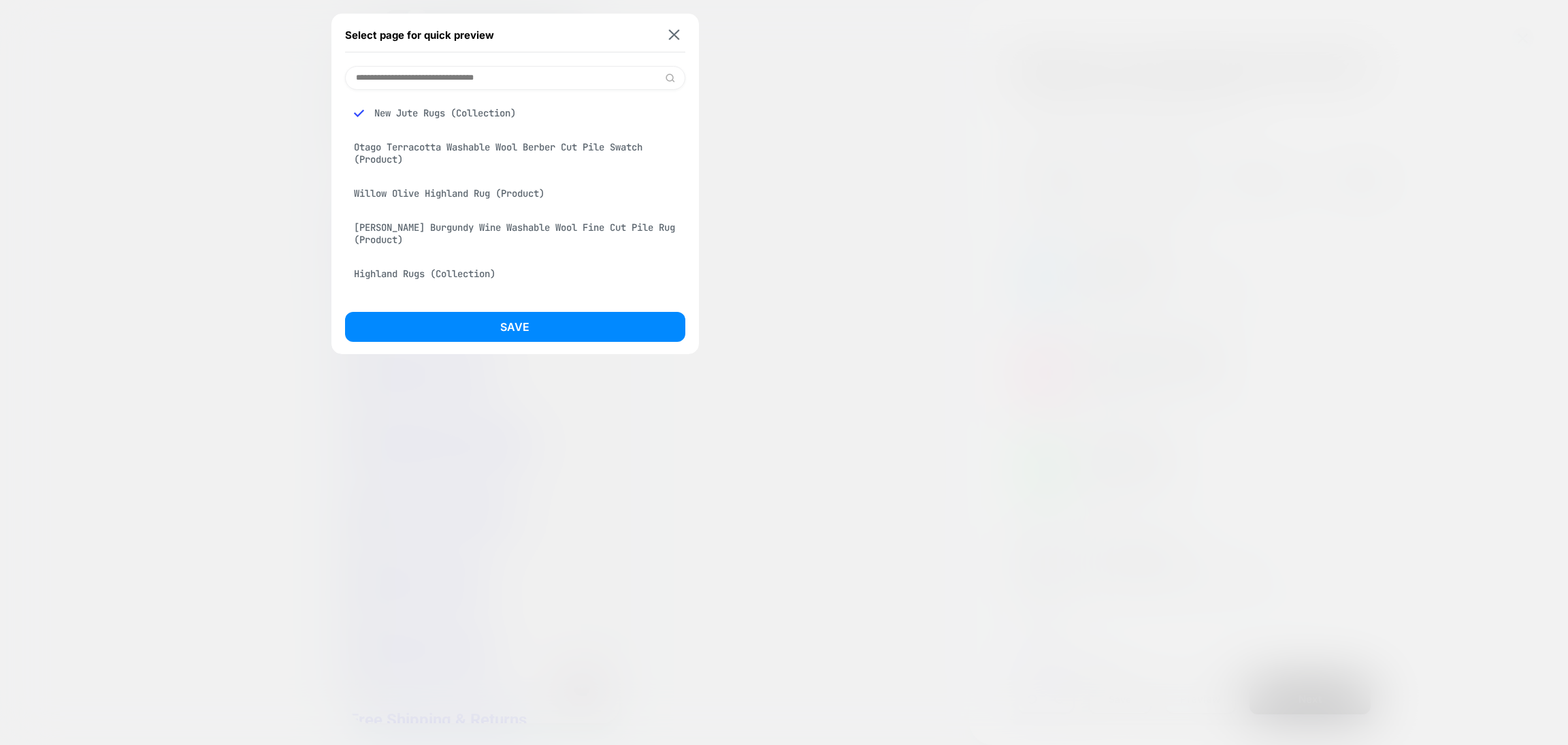
click at [246, 43] on div at bounding box center [784, 372] width 1568 height 745
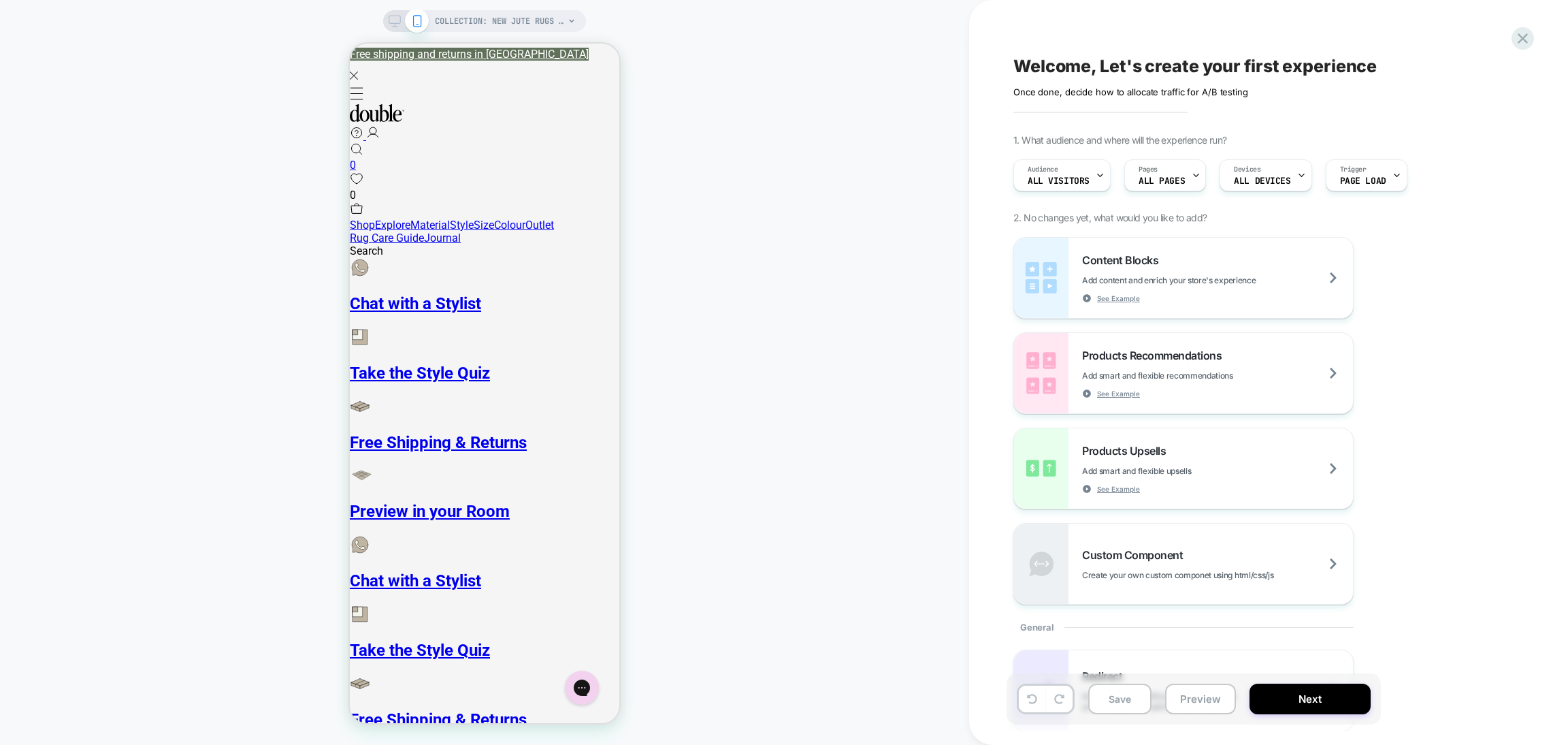
click at [389, 21] on icon at bounding box center [395, 21] width 13 height 13
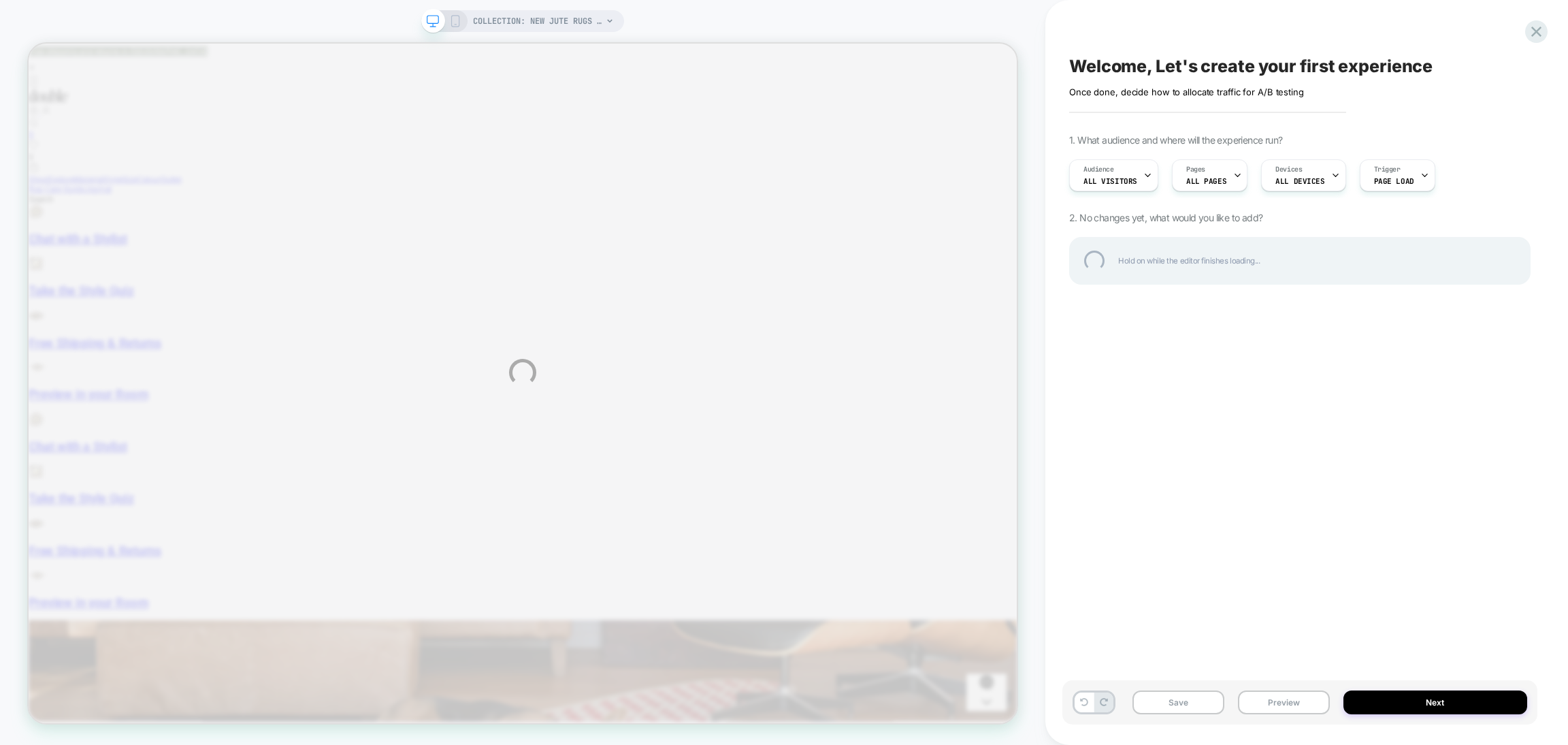
click at [575, 23] on div "COLLECTION: New Jute Rugs (Category) COLLECTION: New Jute Rugs (Category) Welco…" at bounding box center [784, 372] width 1568 height 745
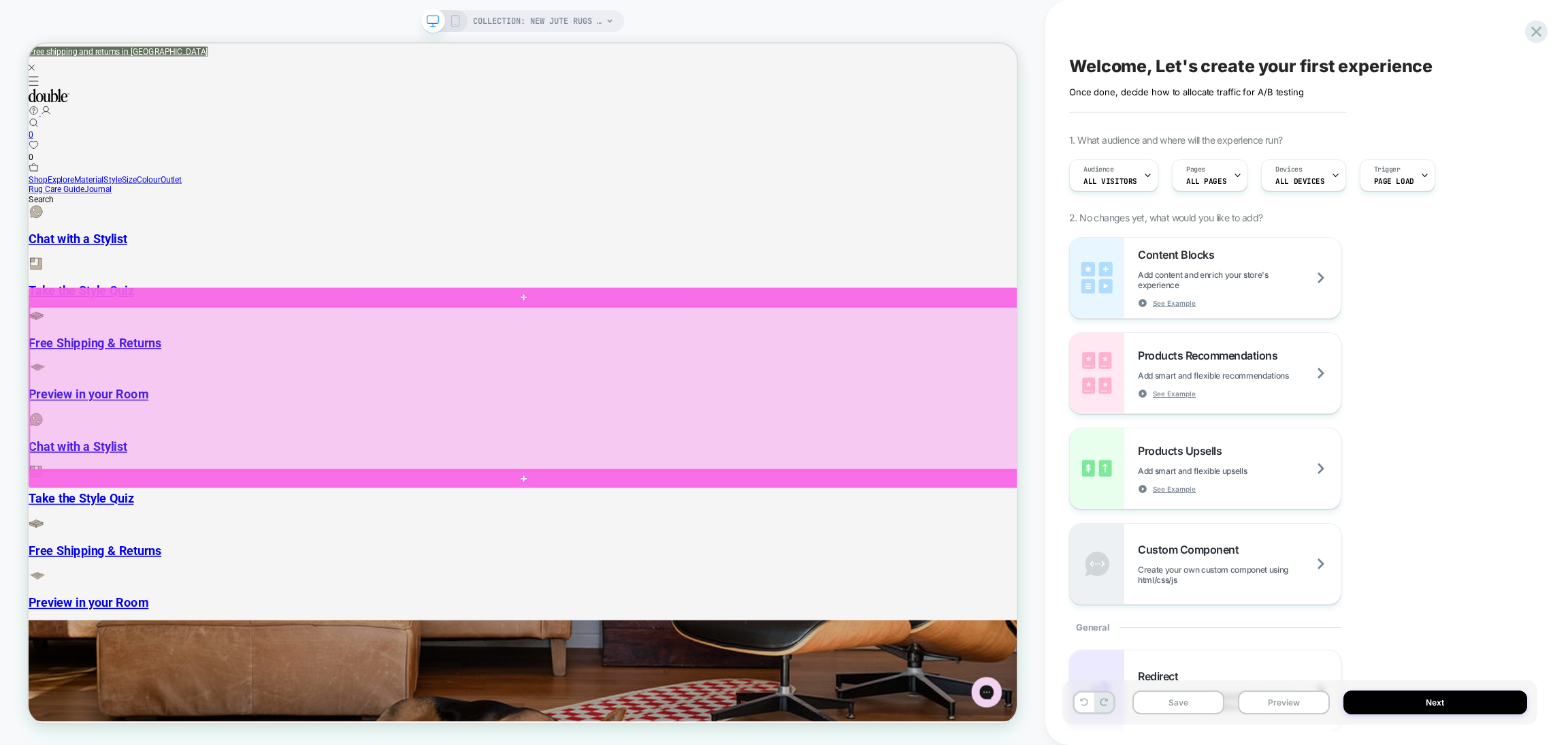
click at [879, 527] on div at bounding box center [690, 504] width 1320 height 218
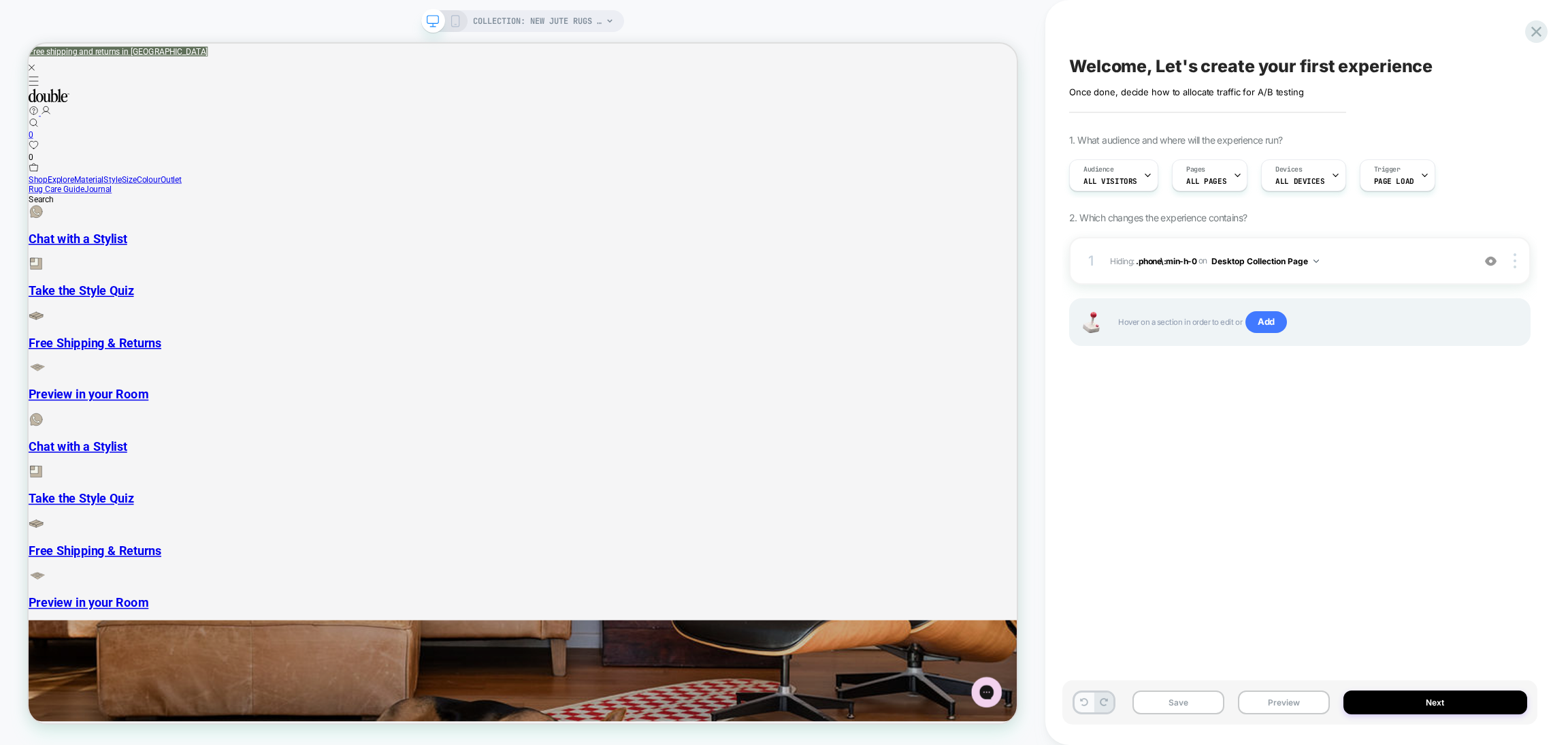
click at [1090, 700] on div at bounding box center [1094, 702] width 43 height 24
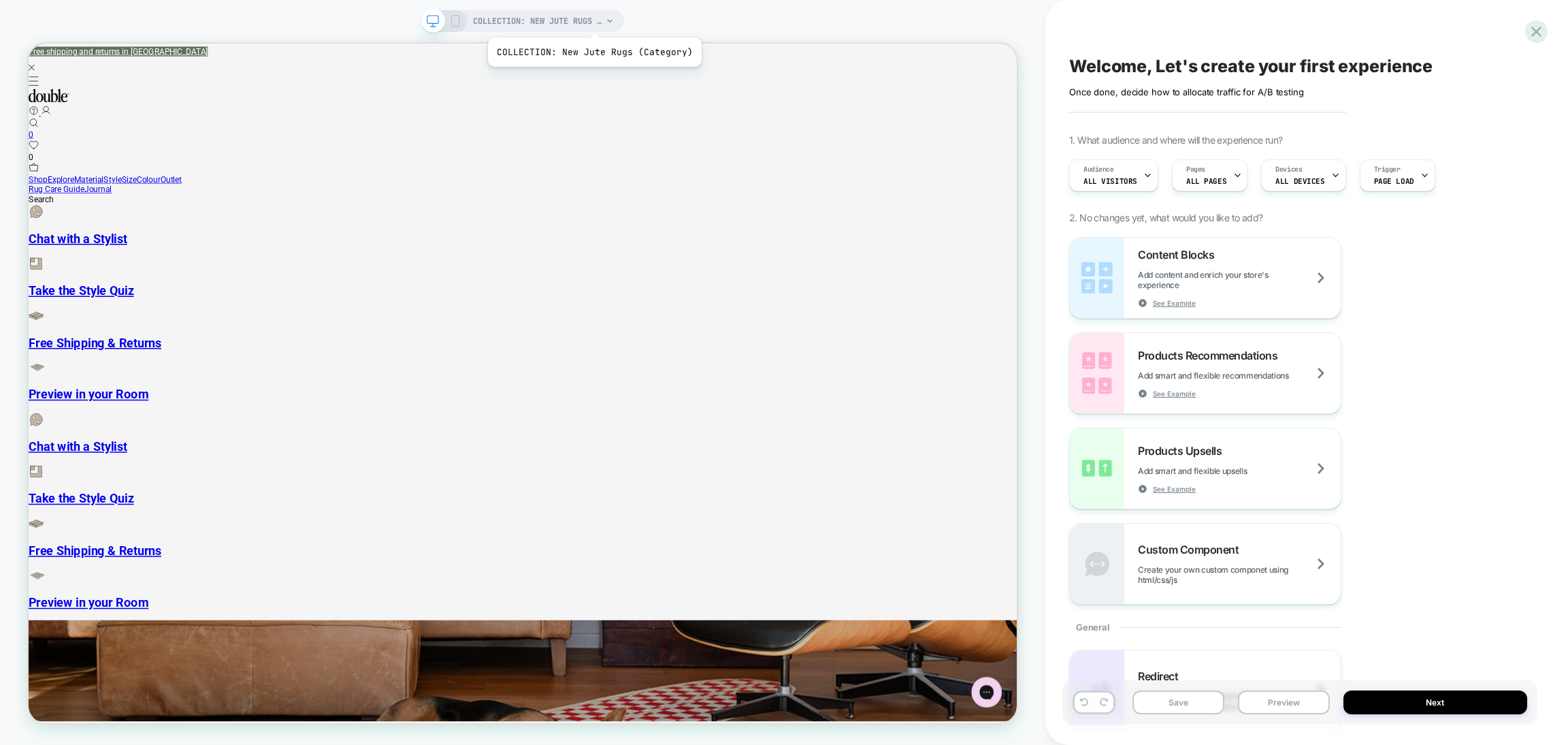
click at [593, 21] on span "COLLECTION: New Jute Rugs (Category)" at bounding box center [538, 21] width 130 height 22
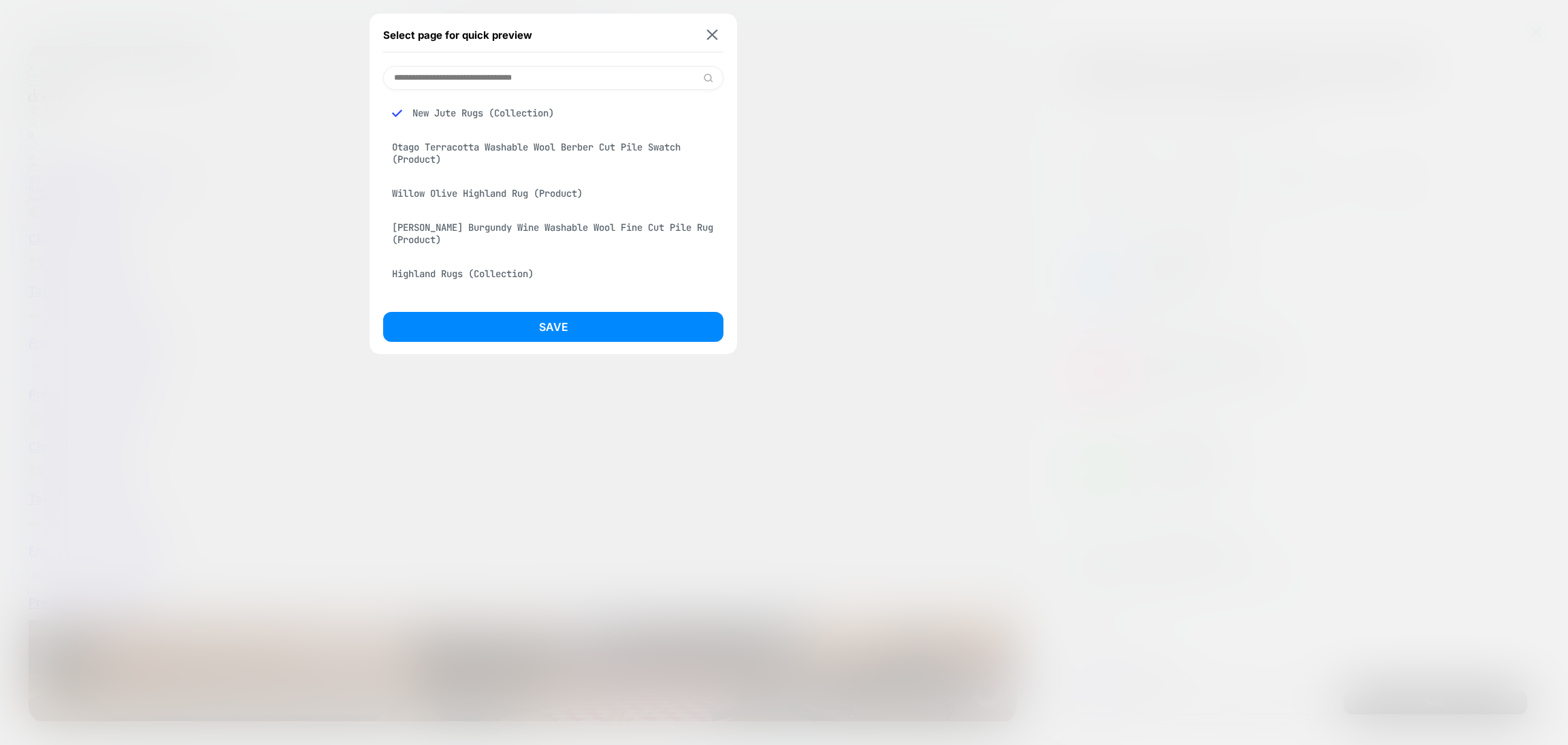
click at [545, 272] on div "Highland Rugs (Collection)" at bounding box center [554, 273] width 340 height 26
click at [553, 222] on div "[PERSON_NAME] Burgundy Wine Washable Wool Fine Cut Pile Rug (Product)" at bounding box center [554, 233] width 340 height 38
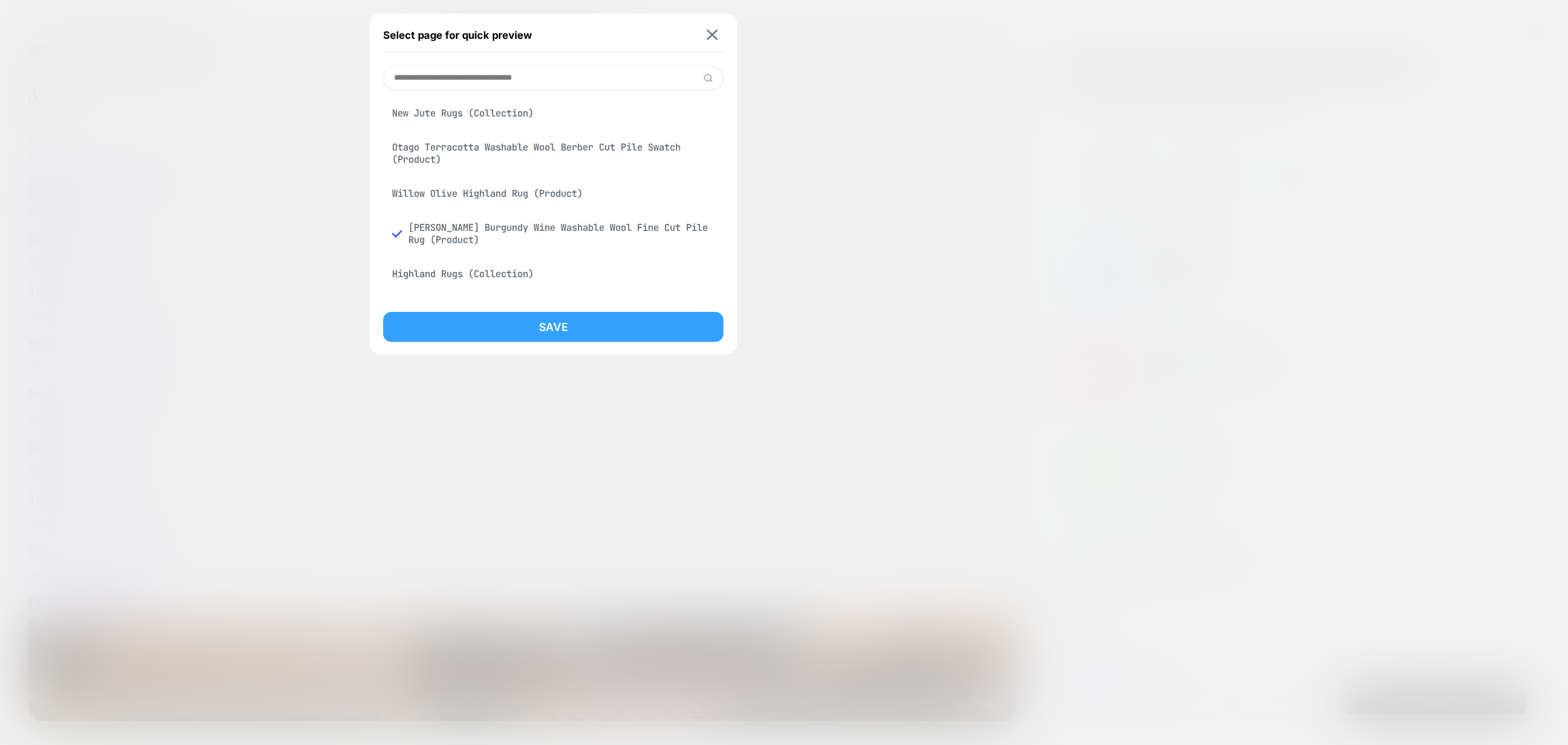
click at [573, 326] on button "Save" at bounding box center [554, 326] width 340 height 30
